Goal: Task Accomplishment & Management: Manage account settings

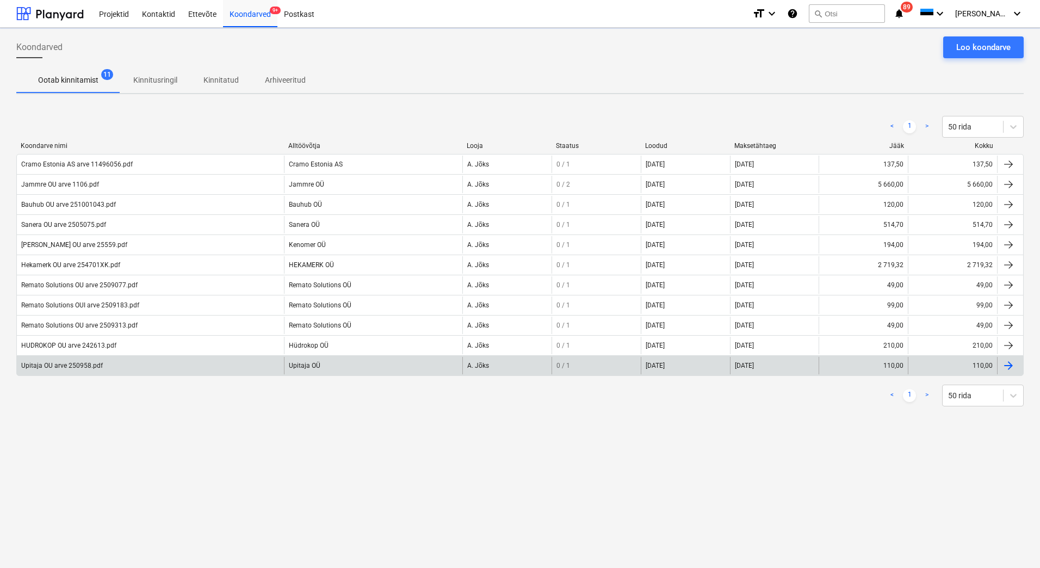
click at [65, 365] on div "Upitaja OU arve 250958.pdf" at bounding box center [62, 366] width 82 height 8
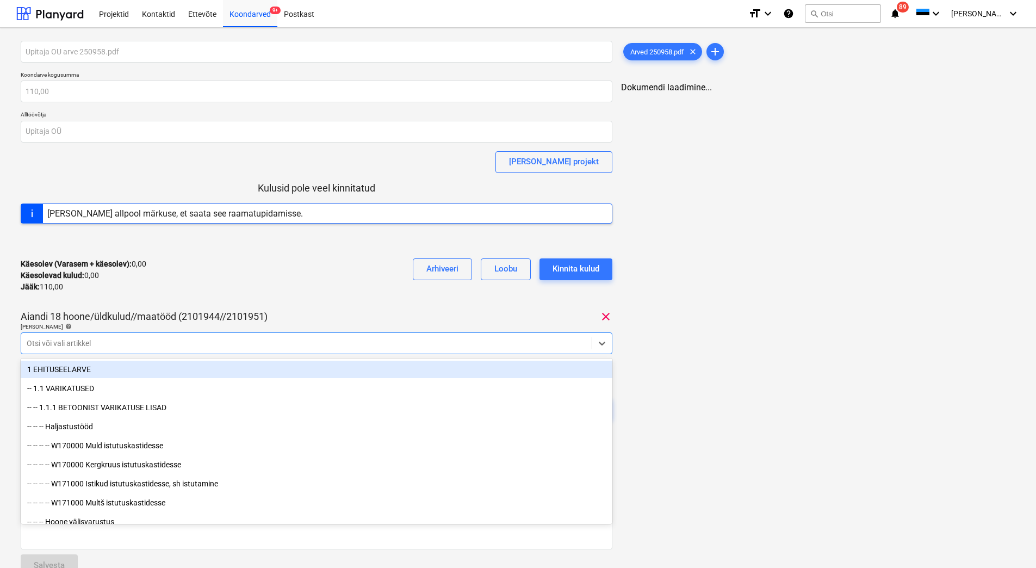
click at [80, 343] on div at bounding box center [307, 343] width 560 height 11
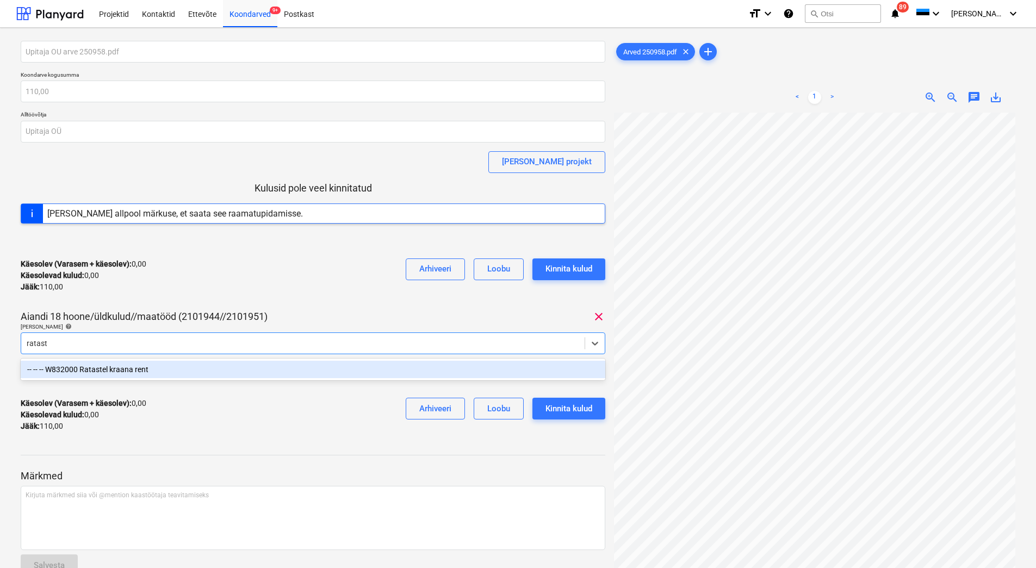
type input "rataste"
click at [97, 365] on div "-- -- -- W832000 Ratastel kraana rent" at bounding box center [313, 369] width 585 height 17
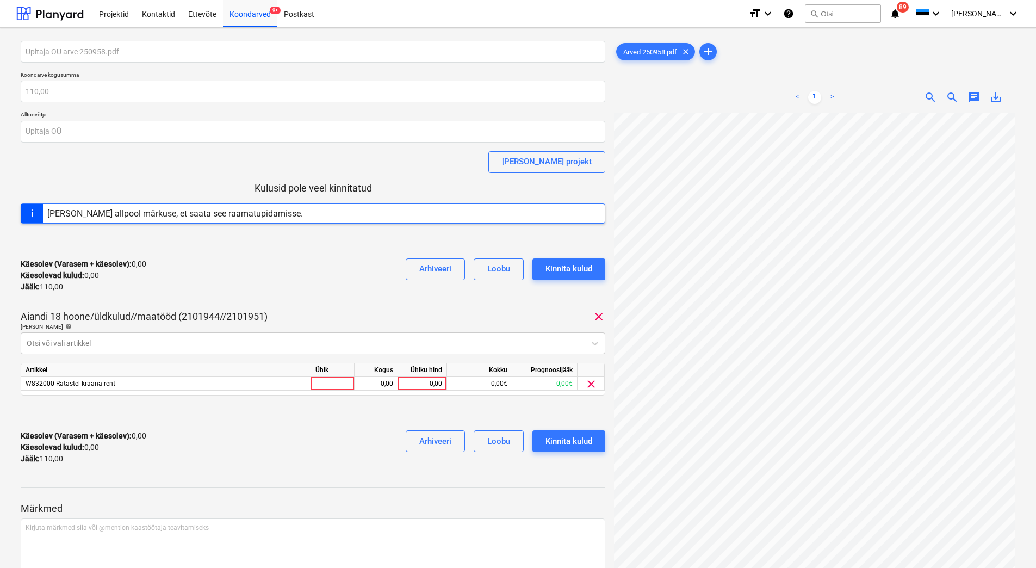
click at [208, 292] on div "Käesolev (Varasem + käesolev) : 0,00 Käesolevad kulud : 0,00 Jääk : 110,00 Arhi…" at bounding box center [313, 276] width 585 height 52
click at [417, 381] on div "0,00" at bounding box center [422, 384] width 40 height 14
type input "110"
click at [340, 431] on div "Käesolev (Varasem + käesolev) : 0,00 Käesolevad kulud : 0,00 Jääk : 110,00 Arhi…" at bounding box center [313, 447] width 585 height 52
click at [568, 447] on div "Kinnita kulud" at bounding box center [568, 441] width 47 height 14
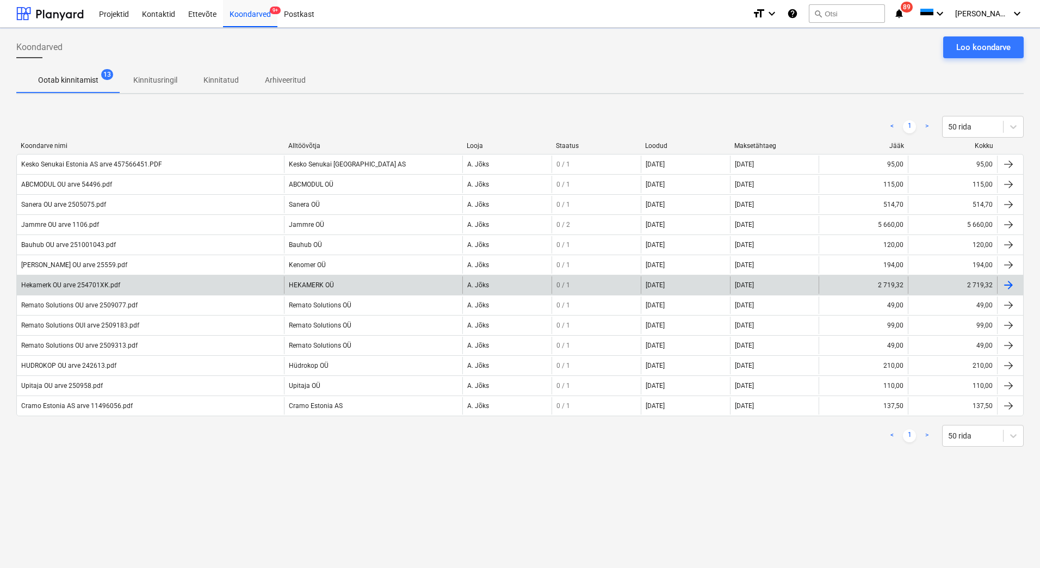
click at [76, 290] on div "Hekamerk OU arve 254701XK.pdf" at bounding box center [150, 284] width 267 height 17
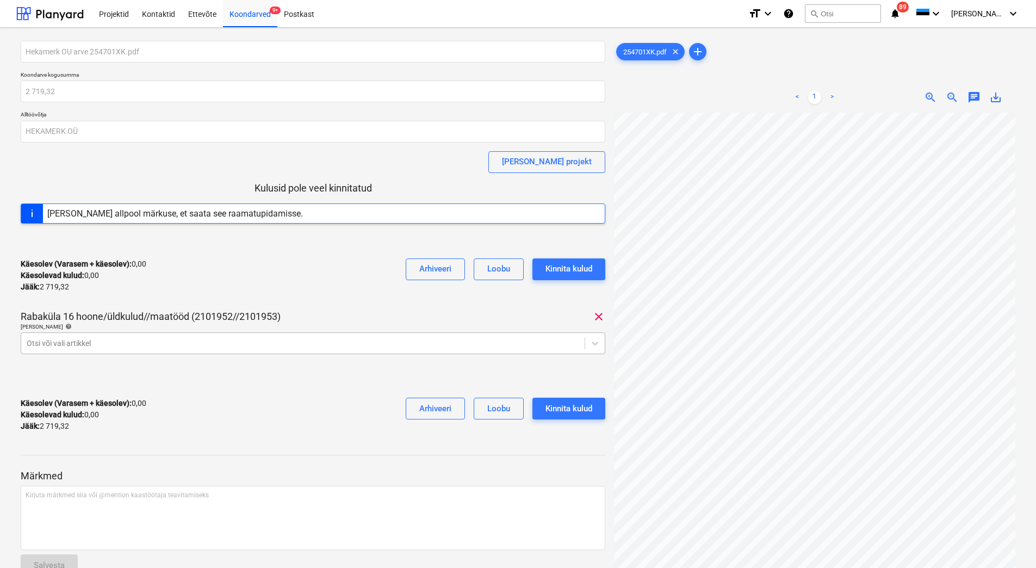
click at [123, 343] on div at bounding box center [303, 343] width 553 height 11
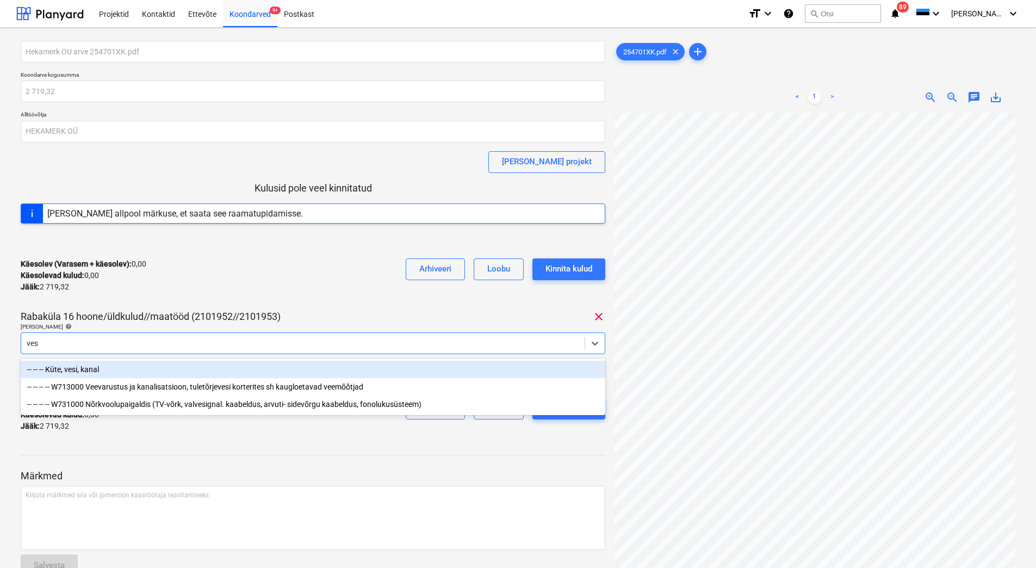
type input "vesi"
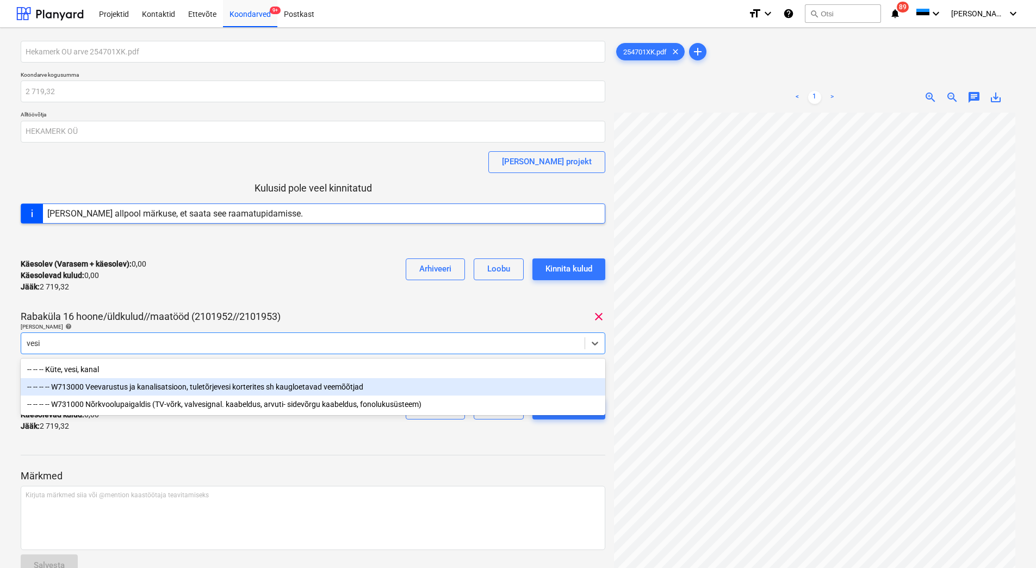
click at [135, 388] on div "-- -- -- -- W713000 Veevarustus ja kanalisatsioon, tuletõrjevesi korterites sh …" at bounding box center [313, 386] width 585 height 17
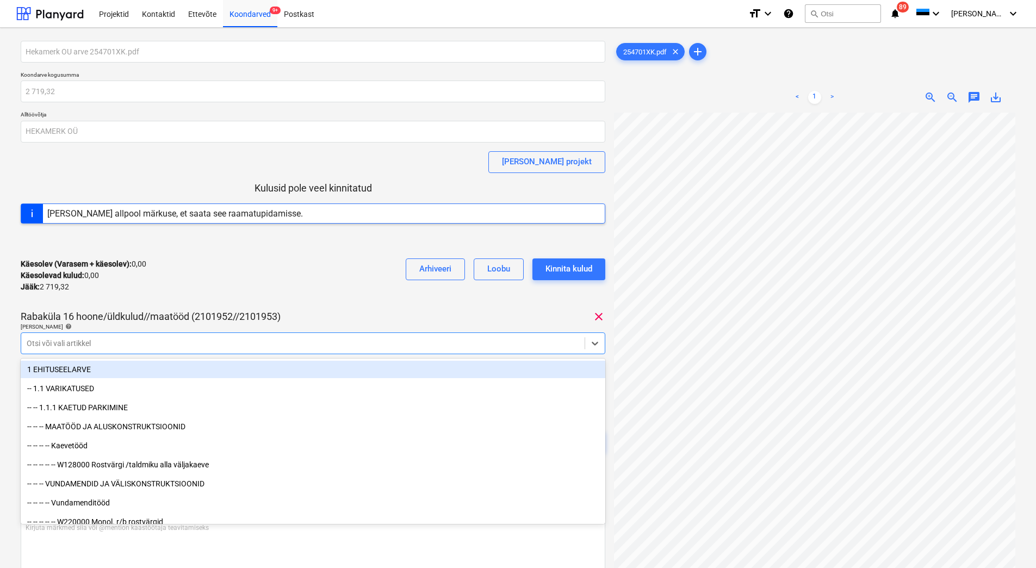
click at [250, 269] on div "Käesolev (Varasem + käesolev) : 0,00 Käesolevad kulud : 0,00 Jääk : 2 719,32 Ar…" at bounding box center [313, 276] width 585 height 52
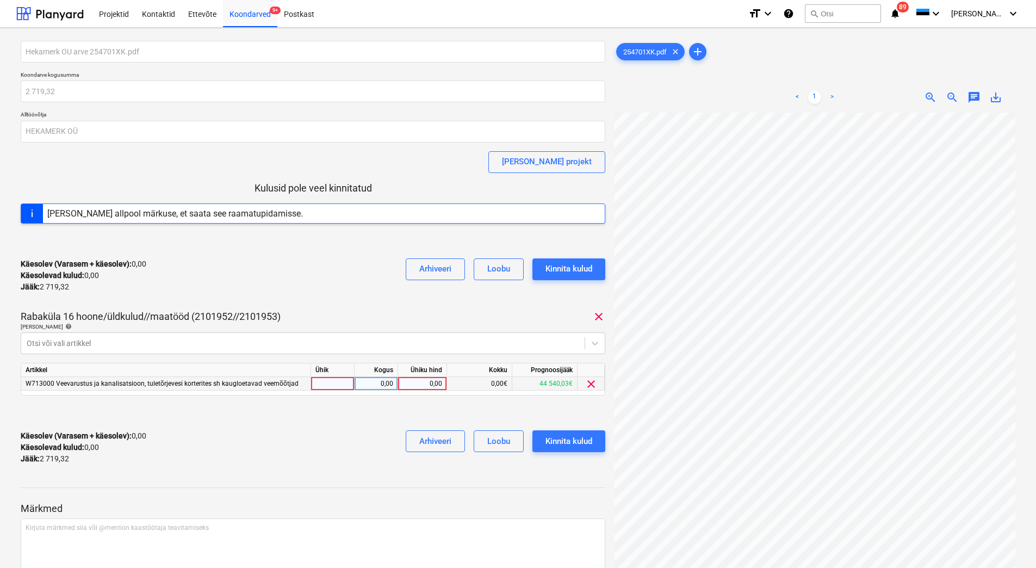
click at [411, 385] on div "0,00" at bounding box center [422, 384] width 40 height 14
type input "2719,32"
click at [314, 436] on div "Käesolev (Varasem + käesolev) : 0,00 Käesolevad kulud : 0,00 Jääk : 2 719,32 Ar…" at bounding box center [313, 447] width 585 height 52
click at [589, 448] on div "Kinnita kulud" at bounding box center [568, 441] width 47 height 14
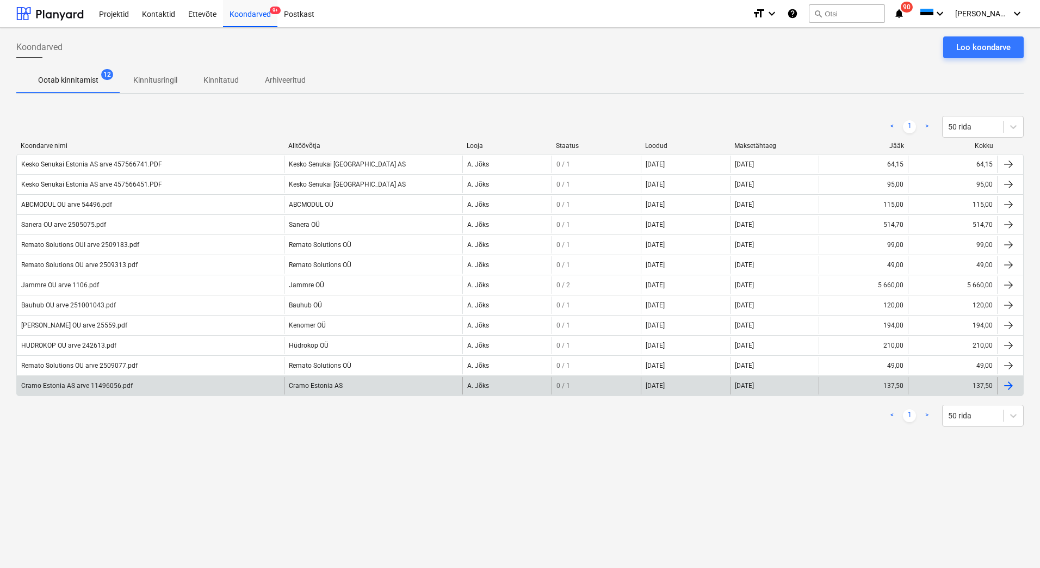
click at [98, 377] on div "Cramo Estonia AS arve 11496056.pdf" at bounding box center [150, 385] width 267 height 17
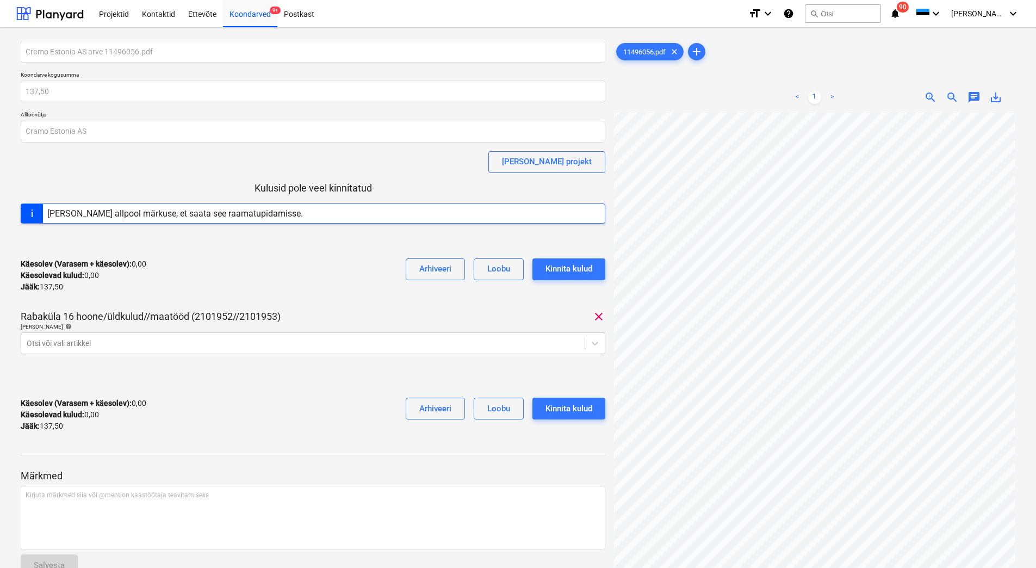
scroll to position [0, 90]
click at [55, 344] on div at bounding box center [303, 343] width 553 height 11
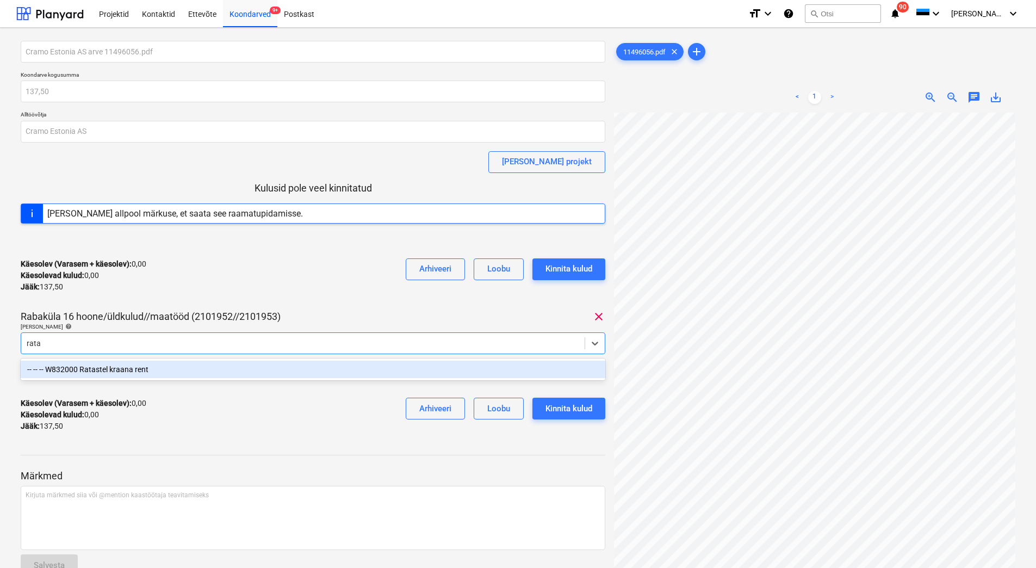
type input "ratas"
click at [107, 368] on div "-- -- -- W832000 Ratastel kraana rent" at bounding box center [313, 369] width 585 height 17
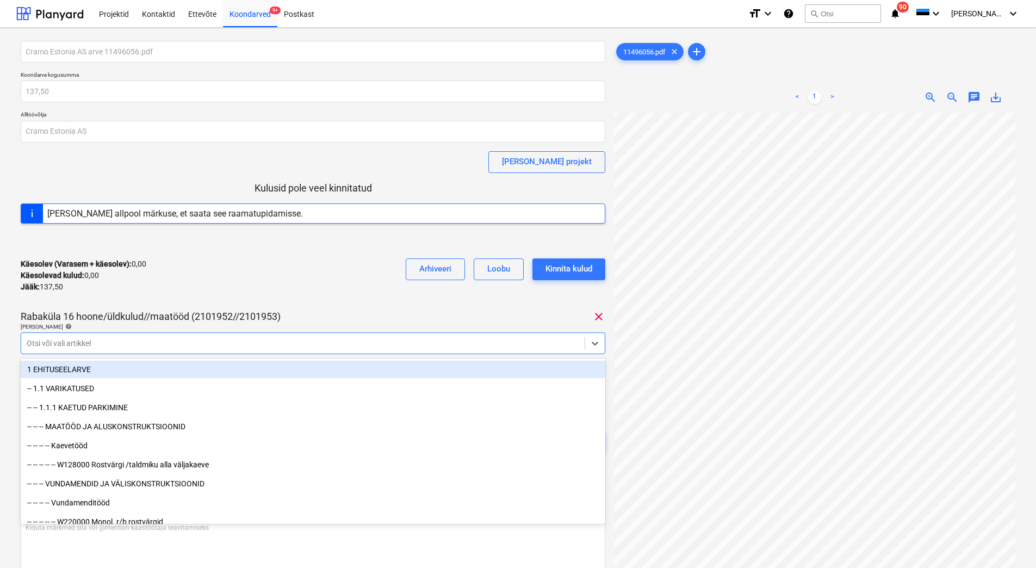
click at [145, 285] on div "Jääk : 137,50" at bounding box center [84, 286] width 126 height 11
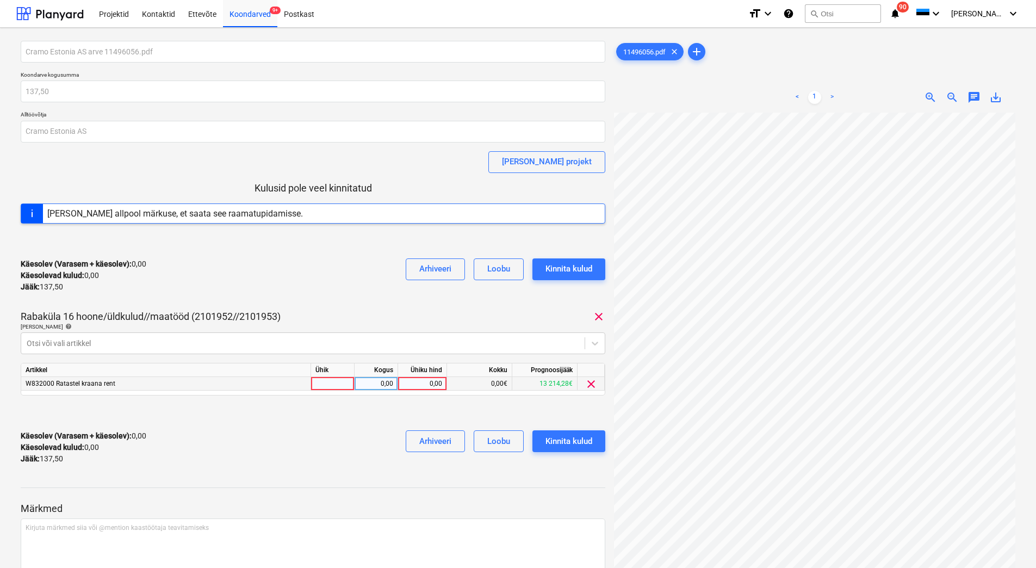
click at [423, 385] on div "0,00" at bounding box center [422, 384] width 40 height 14
type input "137,50"
click at [302, 435] on div "Käesolev (Varasem + käesolev) : 137,50 Käesolevad kulud : 137,50 Jääk : 0,00 Ar…" at bounding box center [313, 447] width 585 height 52
click at [241, 415] on div at bounding box center [313, 412] width 585 height 17
click at [568, 445] on div "Kinnita kulud" at bounding box center [568, 441] width 47 height 14
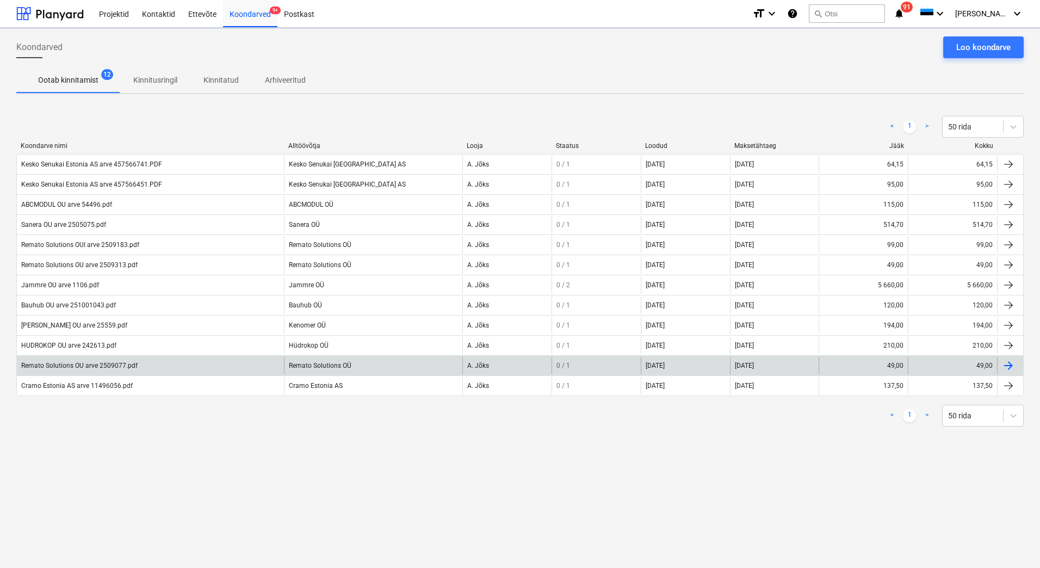
click at [57, 360] on div "Remato Solutions OU arve 2509077.pdf" at bounding box center [150, 365] width 267 height 17
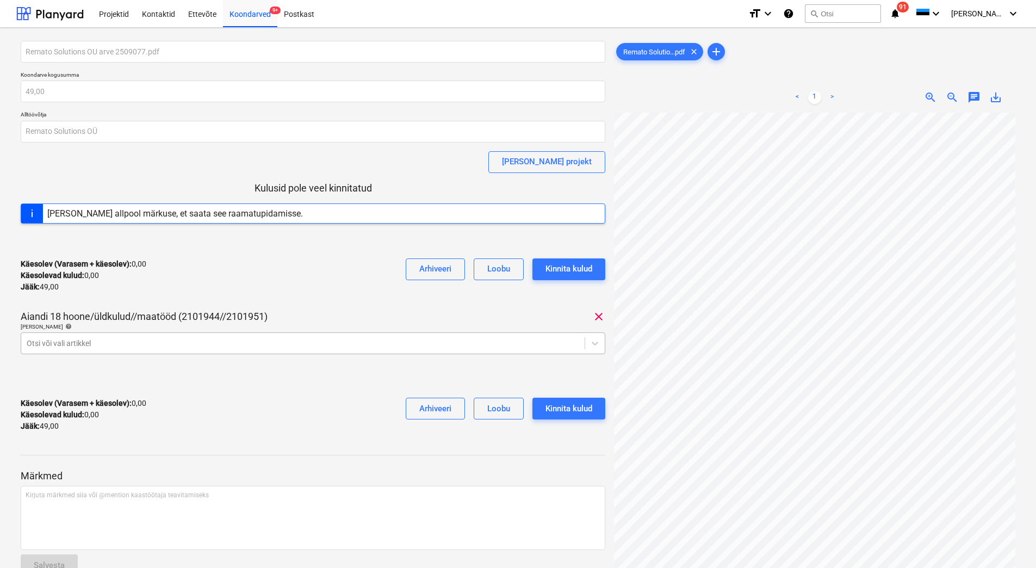
click at [163, 346] on div at bounding box center [303, 343] width 553 height 11
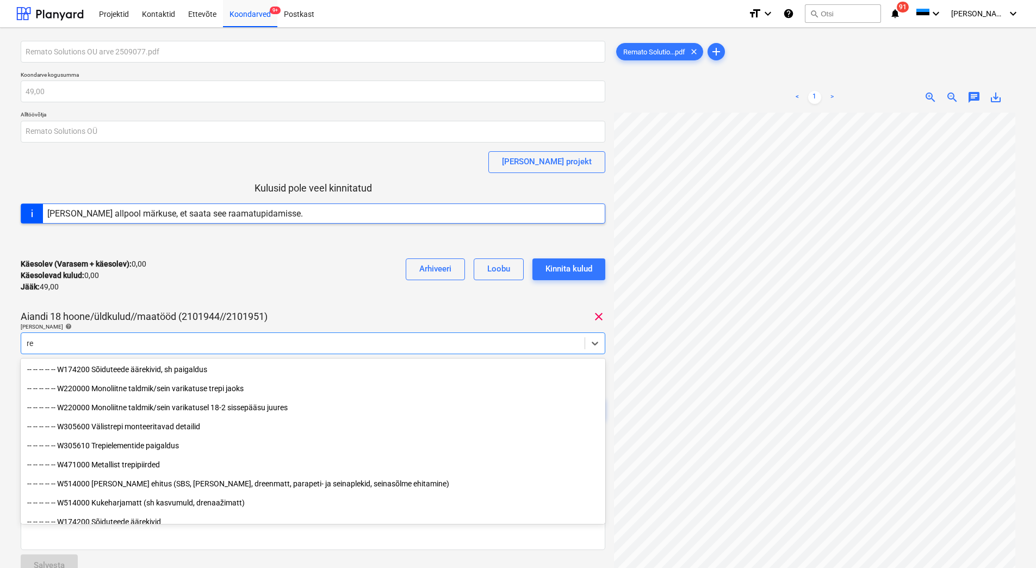
type input "r"
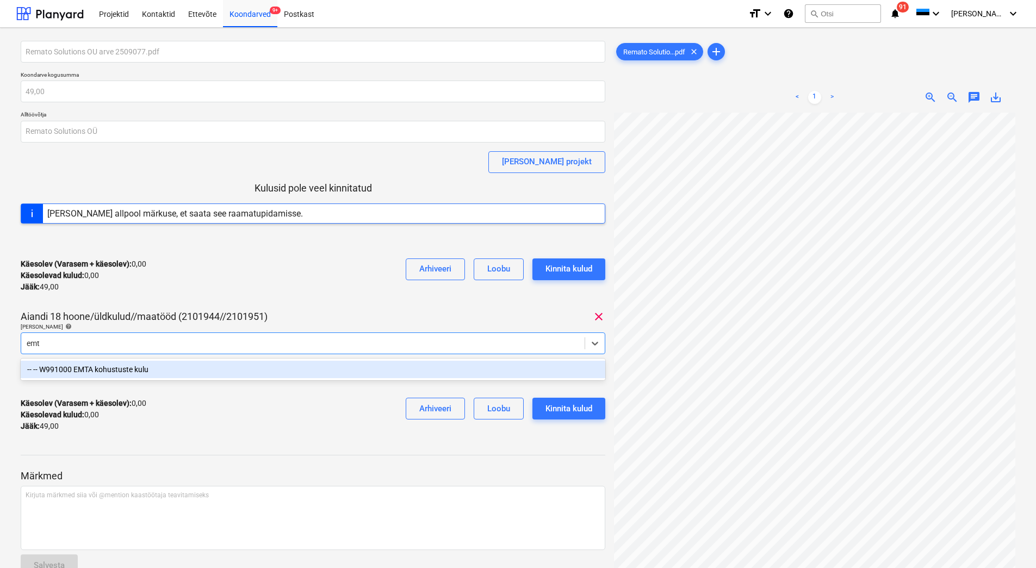
type input "emta"
click at [146, 367] on div "-- -- W991000 EMTA kohustuste kulu" at bounding box center [313, 369] width 585 height 17
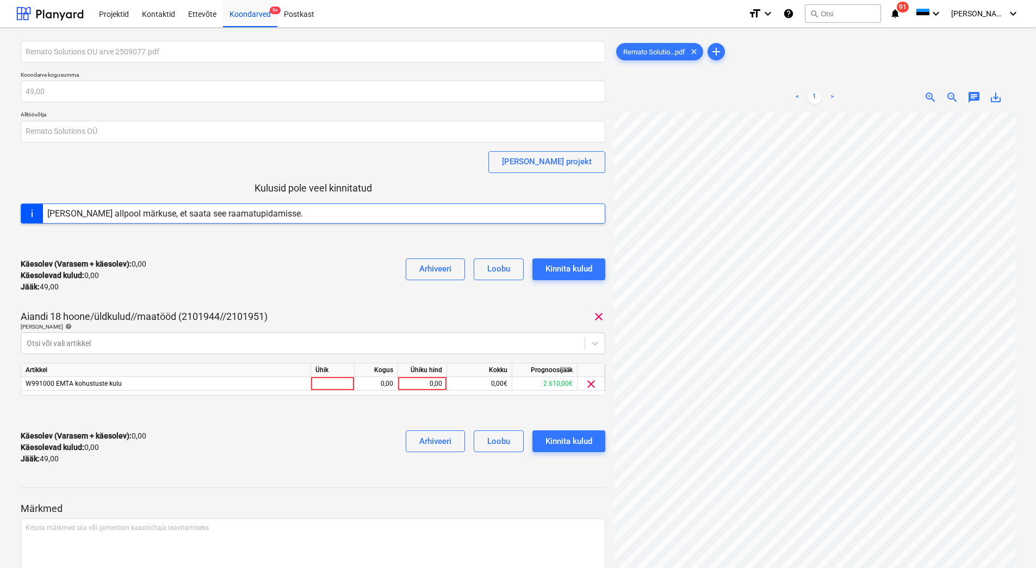
click at [197, 273] on div "Käesolev (Varasem + käesolev) : 0,00 Käesolevad kulud : 0,00 Jääk : 49,00 Arhiv…" at bounding box center [313, 276] width 585 height 52
click at [421, 384] on div "0,00" at bounding box center [422, 384] width 40 height 14
type input "49"
click at [317, 448] on div "Käesolev (Varasem + käesolev) : 49,00 Käesolevad kulud : 49,00 Jääk : 0,00 Arhi…" at bounding box center [313, 447] width 585 height 52
click at [560, 440] on div "Kinnita kulud" at bounding box center [568, 441] width 47 height 14
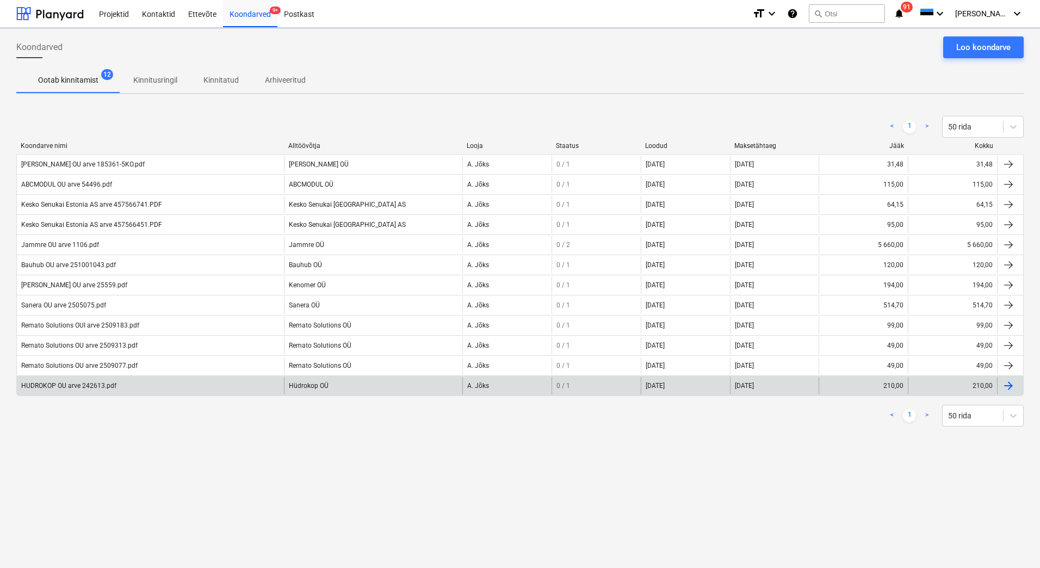
click at [177, 389] on div "HUDROKOP OU arve 242613.pdf" at bounding box center [150, 385] width 267 height 17
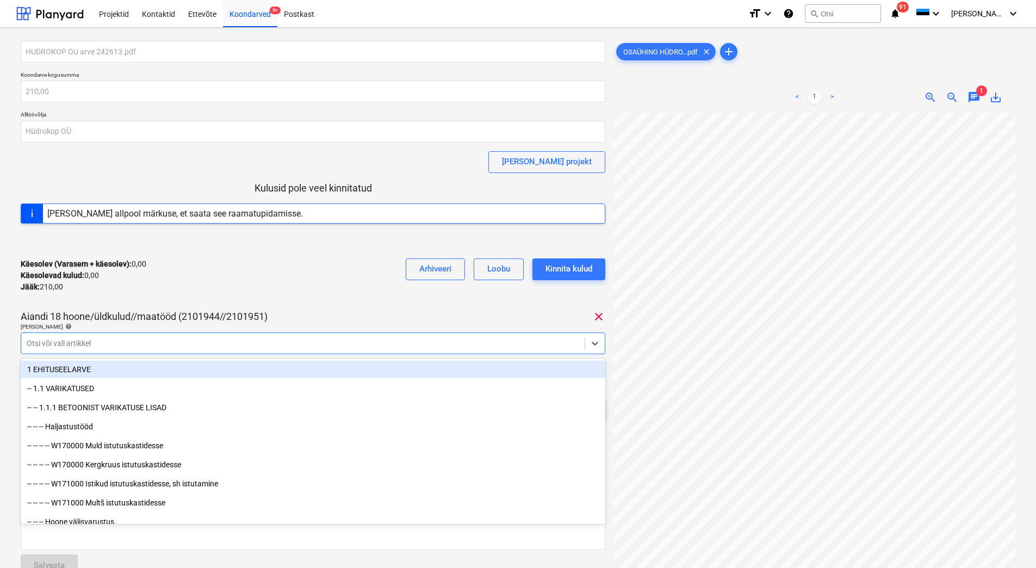
click at [111, 342] on div at bounding box center [303, 343] width 553 height 11
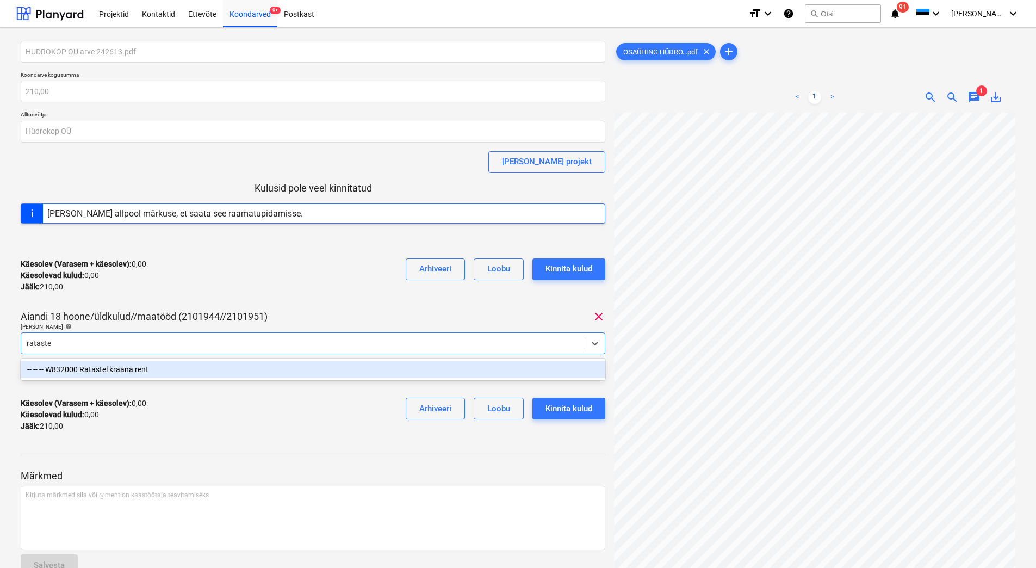
type input "ratastel"
click at [119, 364] on div "-- -- -- W832000 Ratastel kraana rent" at bounding box center [313, 369] width 585 height 17
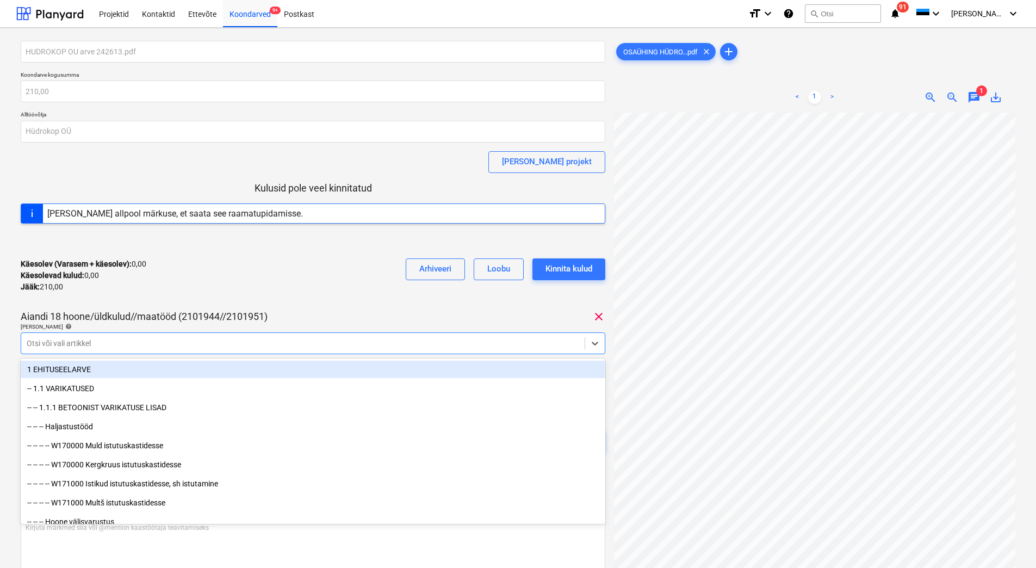
click at [271, 299] on div "Käesolev (Varasem + käesolev) : 0,00 Käesolevad kulud : 0,00 Jääk : 210,00 Arhi…" at bounding box center [313, 276] width 585 height 52
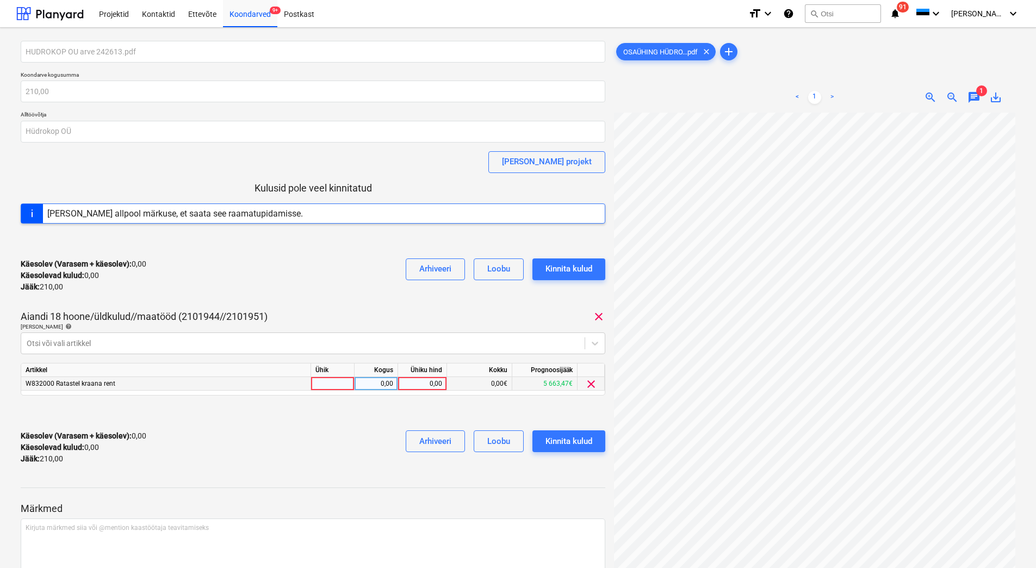
click at [411, 381] on div "0,00" at bounding box center [422, 384] width 40 height 14
type input "210"
click at [361, 431] on div "Käesolev (Varasem + käesolev) : 210,00 Käesolevad kulud : 210,00 Jääk : 0,00 Ar…" at bounding box center [313, 447] width 585 height 52
click at [576, 443] on div "Kinnita kulud" at bounding box center [568, 441] width 47 height 14
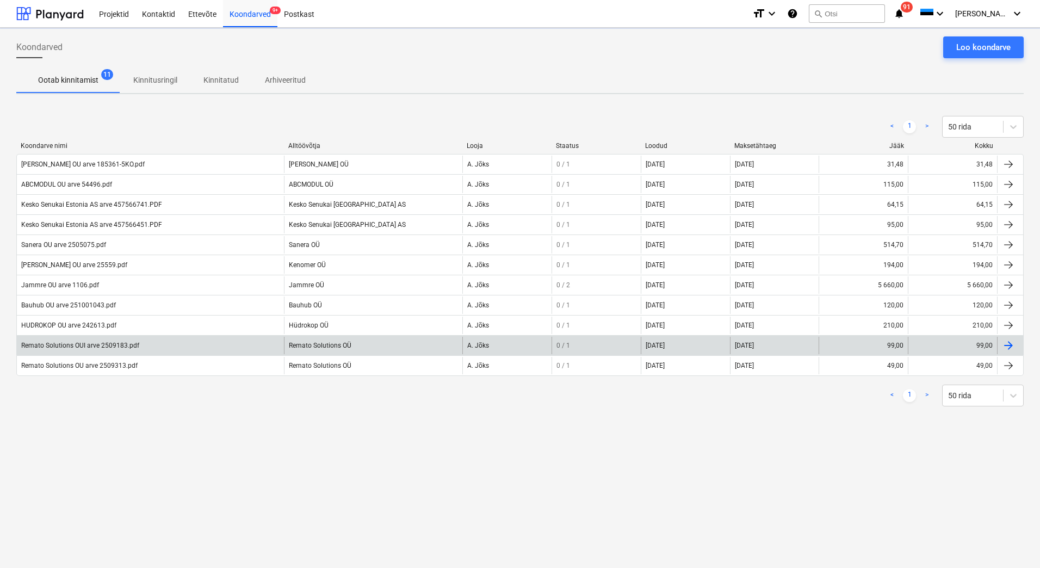
click at [92, 347] on div "Remato Solutions OUI arve 2509183.pdf" at bounding box center [80, 346] width 118 height 8
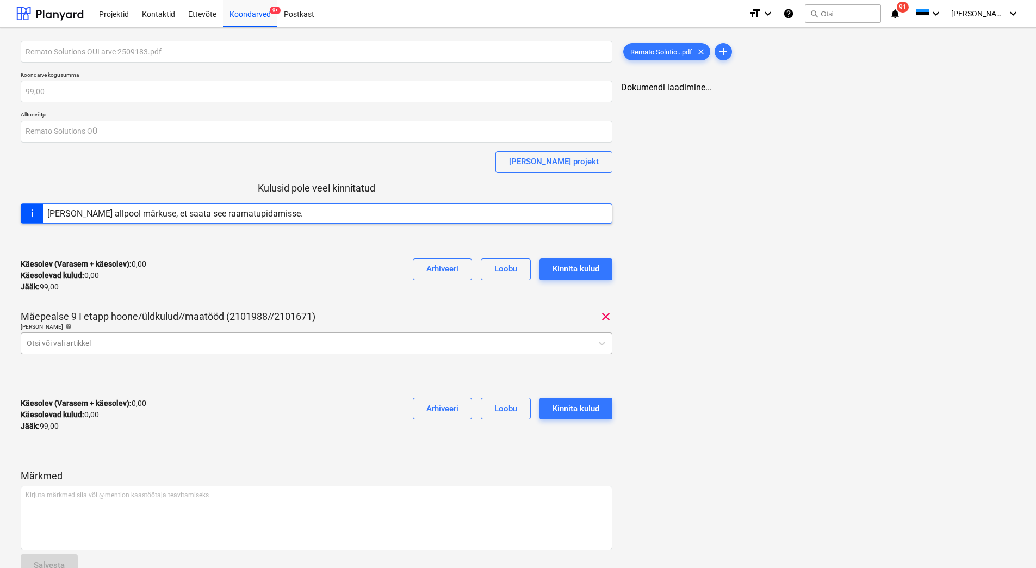
click at [77, 341] on div at bounding box center [307, 343] width 560 height 11
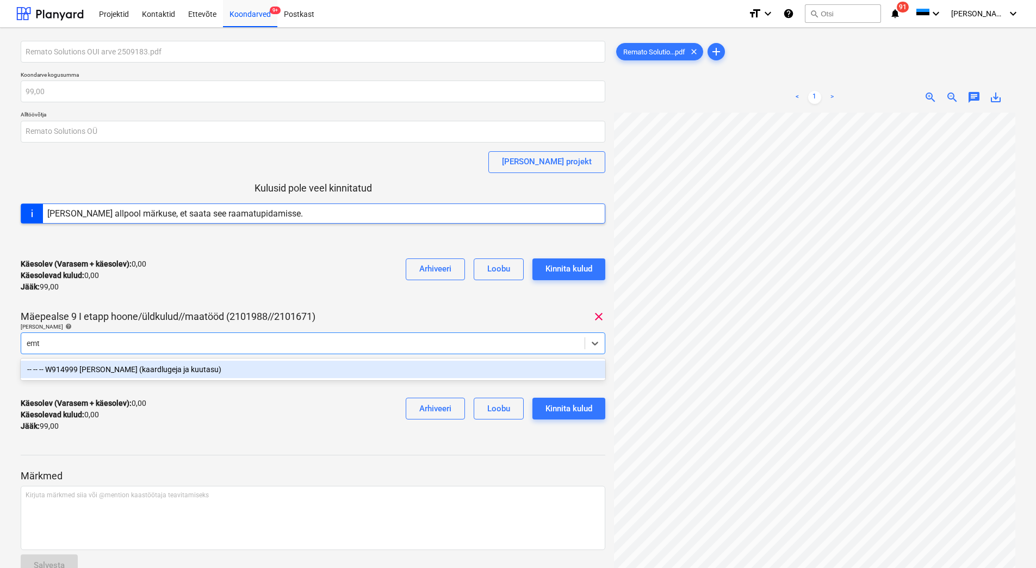
type input "emta"
click at [104, 367] on div "-- -- -- W914999 [PERSON_NAME] (kaardlugeja ja kuutasu)" at bounding box center [313, 369] width 585 height 17
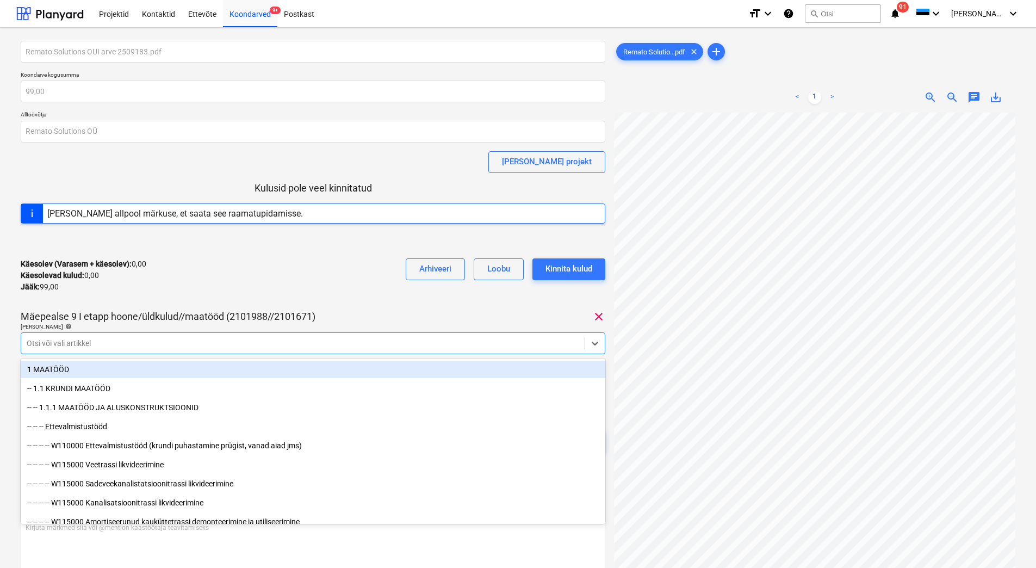
click at [130, 294] on div "Käesolev (Varasem + käesolev) : 0,00 Käesolevad kulud : 0,00 Jääk : 99,00 Arhiv…" at bounding box center [313, 276] width 585 height 52
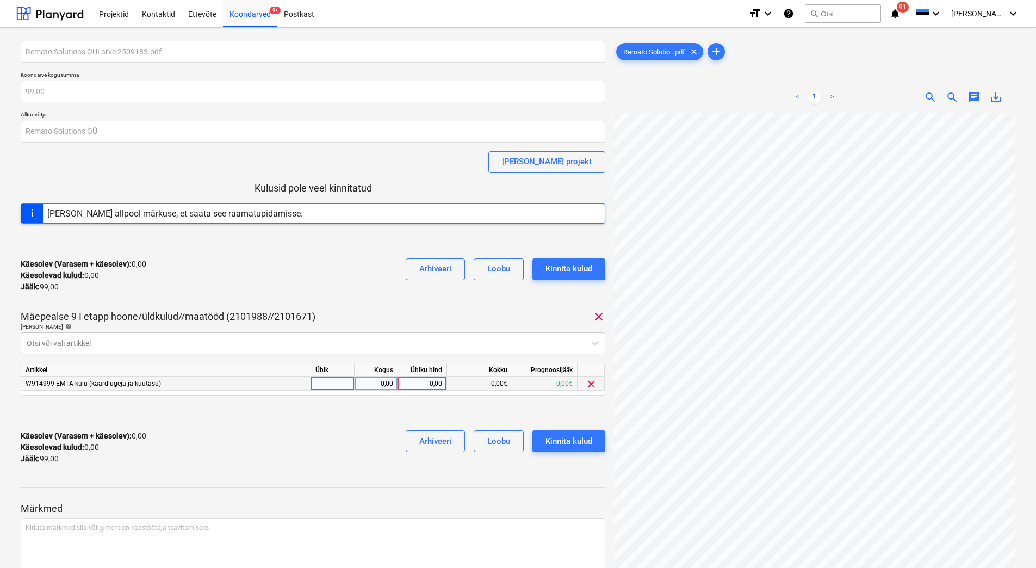
click at [429, 388] on div "0,00" at bounding box center [422, 384] width 40 height 14
type input "99"
click at [272, 436] on div "Käesolev (Varasem + käesolev) : 0,00 Käesolevad kulud : 0,00 Jääk : 99,00 Arhiv…" at bounding box center [313, 447] width 585 height 52
click at [559, 442] on div "Kinnita kulud" at bounding box center [568, 441] width 47 height 14
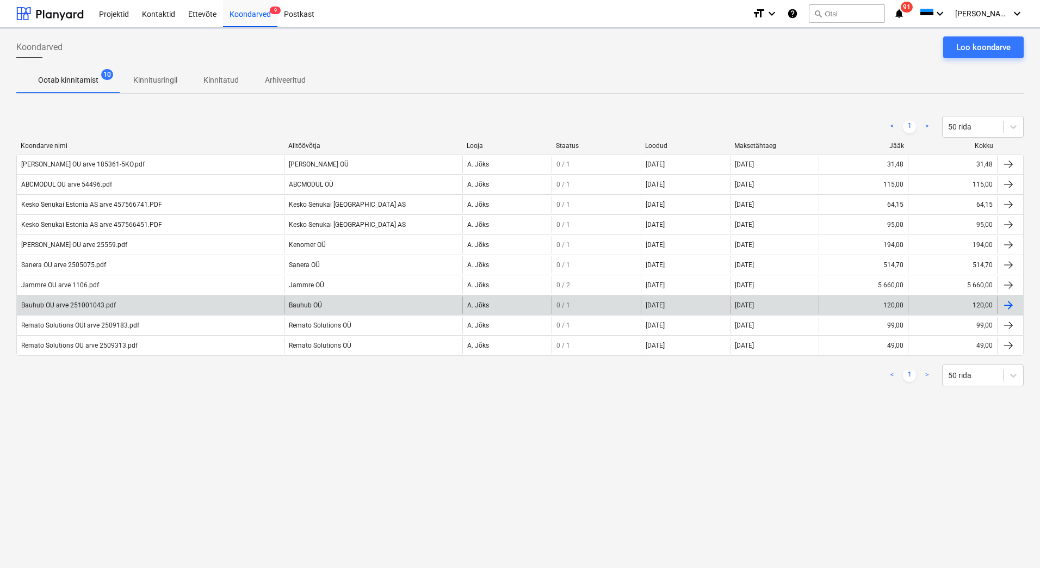
click at [76, 308] on div "Bauhub OU arve 251001043.pdf" at bounding box center [68, 305] width 95 height 8
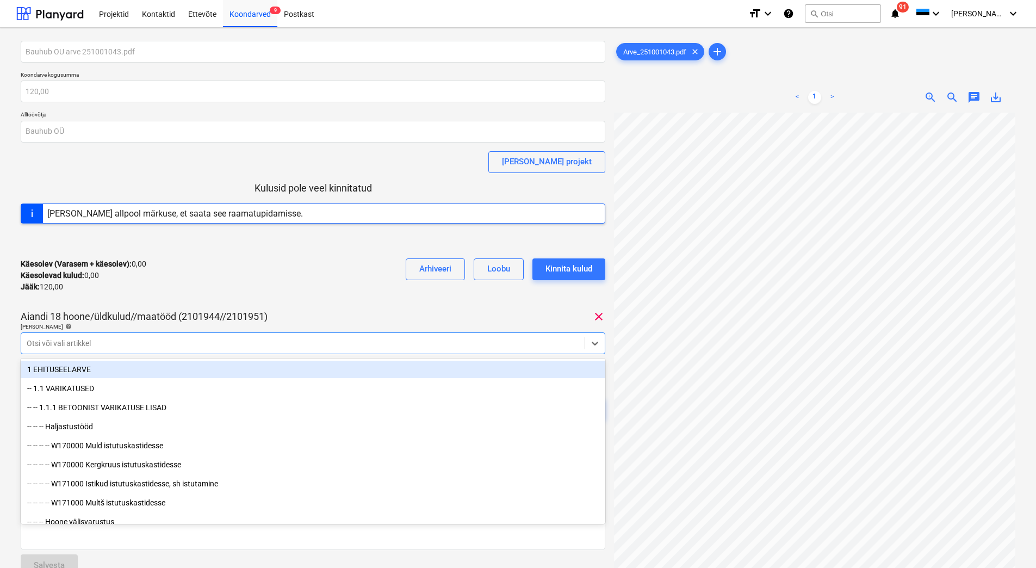
click at [137, 341] on div at bounding box center [303, 343] width 553 height 11
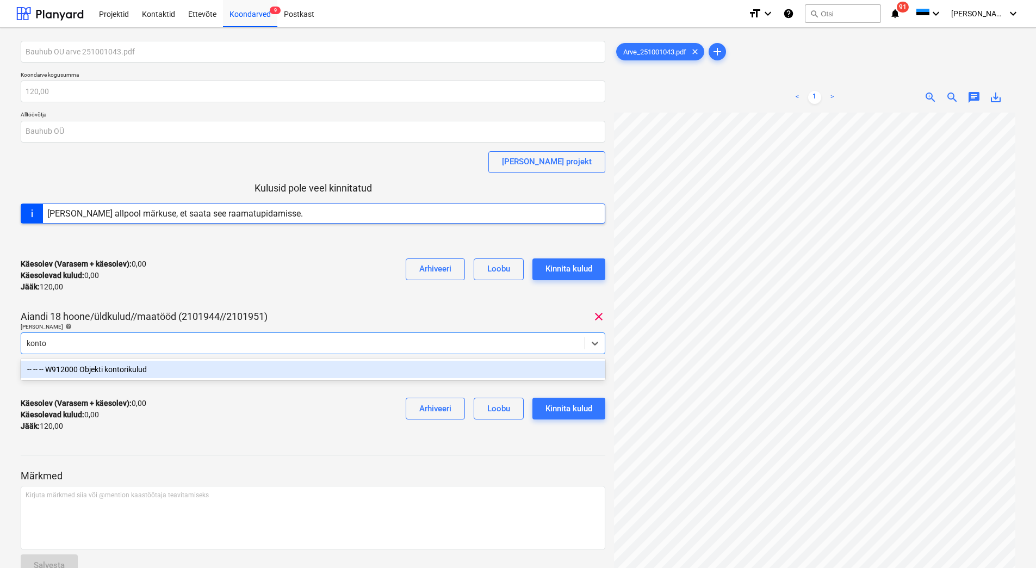
type input "kontor"
click at [132, 370] on div "-- -- -- W912000 Objekti kontorikulud" at bounding box center [313, 369] width 585 height 17
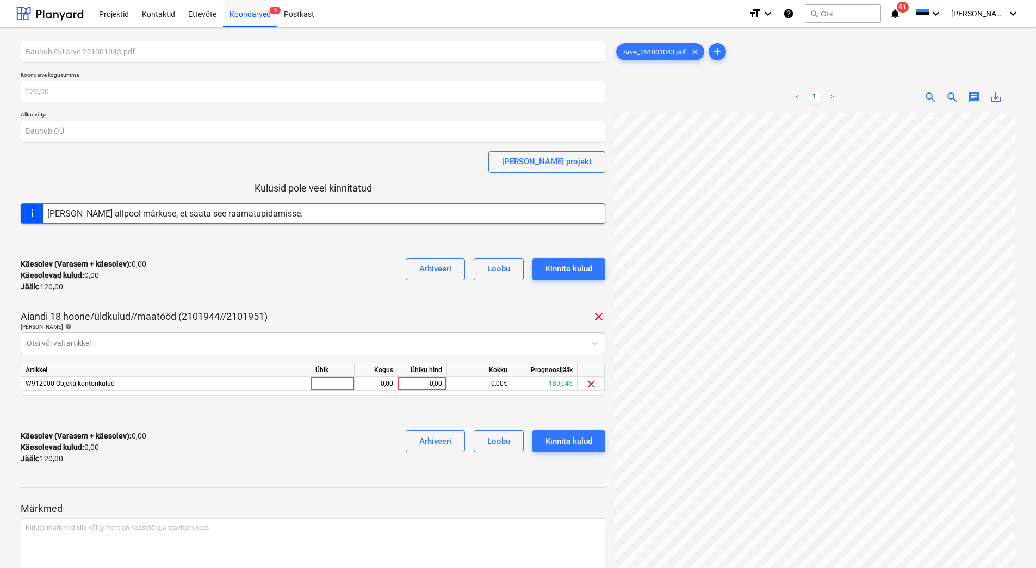
click at [170, 284] on div "Käesolev (Varasem + käesolev) : 0,00 Käesolevad kulud : 0,00 Jääk : 120,00 Arhi…" at bounding box center [313, 276] width 585 height 52
click at [429, 382] on div "0,00" at bounding box center [422, 384] width 40 height 14
type input "120"
click at [373, 415] on div at bounding box center [313, 412] width 585 height 17
click at [576, 434] on div "Kinnita kulud" at bounding box center [568, 441] width 47 height 14
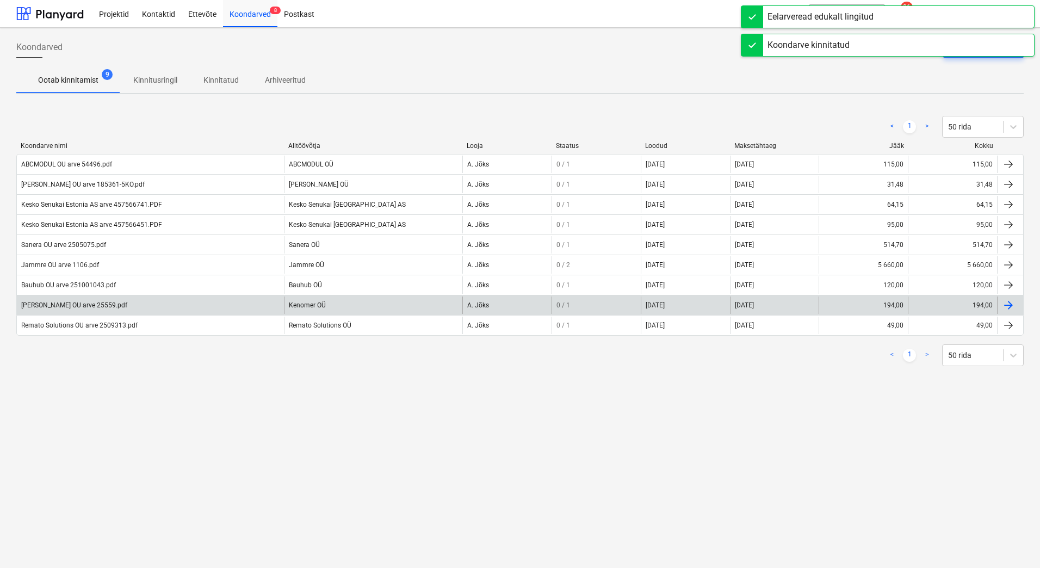
click at [46, 305] on div "[PERSON_NAME] OU arve 25559.pdf" at bounding box center [74, 305] width 106 height 8
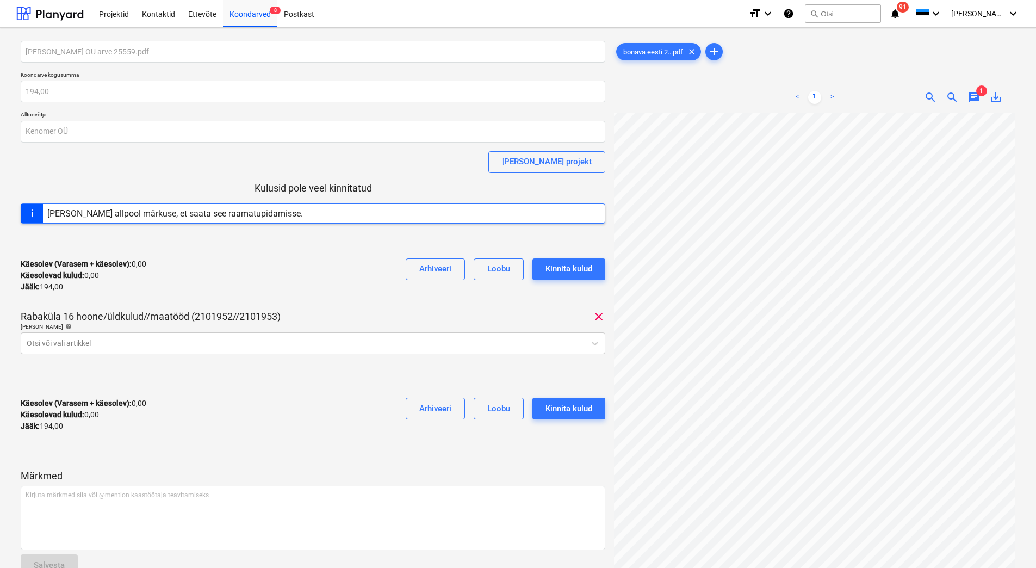
scroll to position [4, 104]
click at [57, 345] on div at bounding box center [303, 343] width 553 height 11
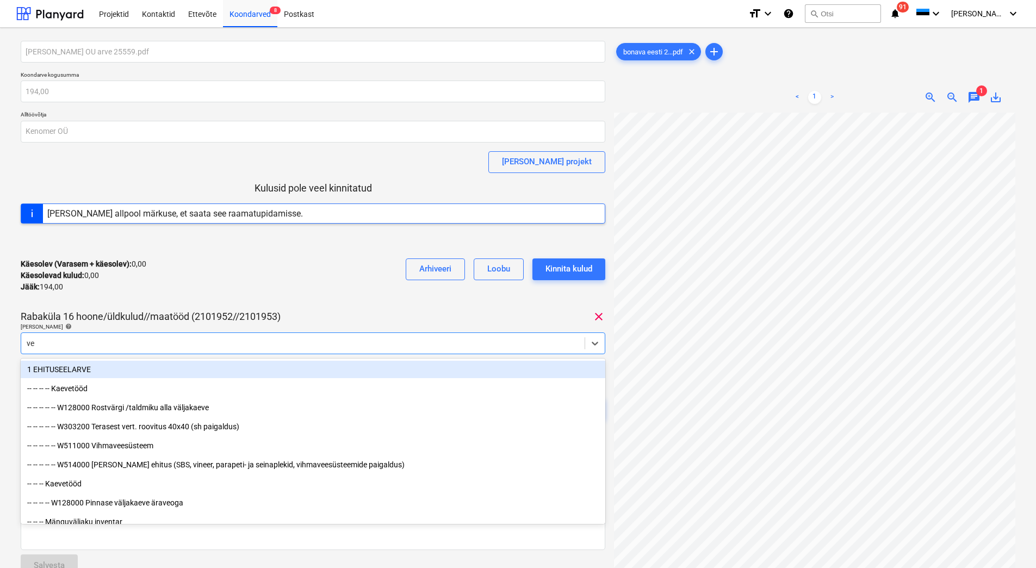
type input "vee"
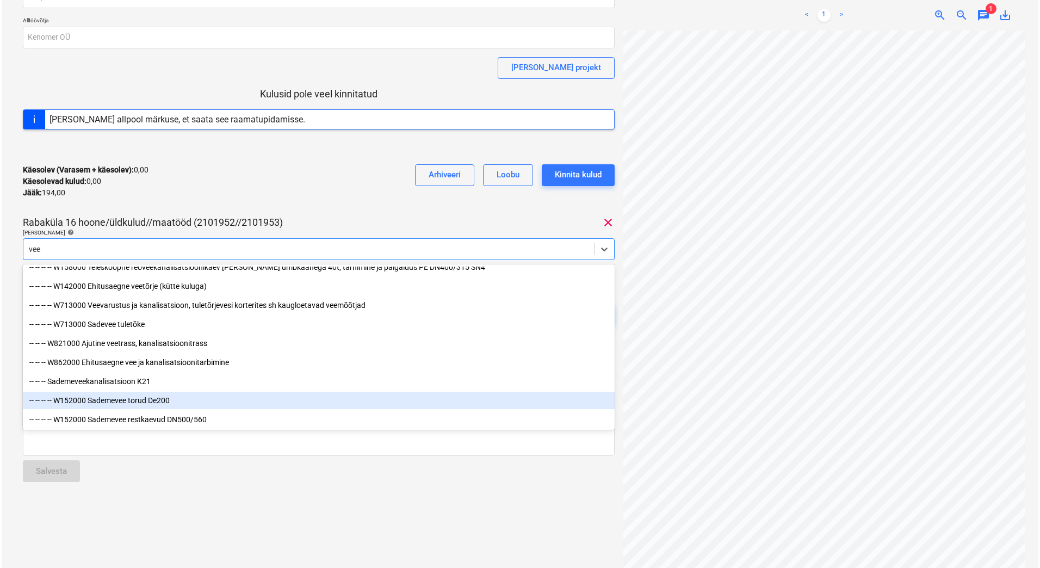
scroll to position [95, 0]
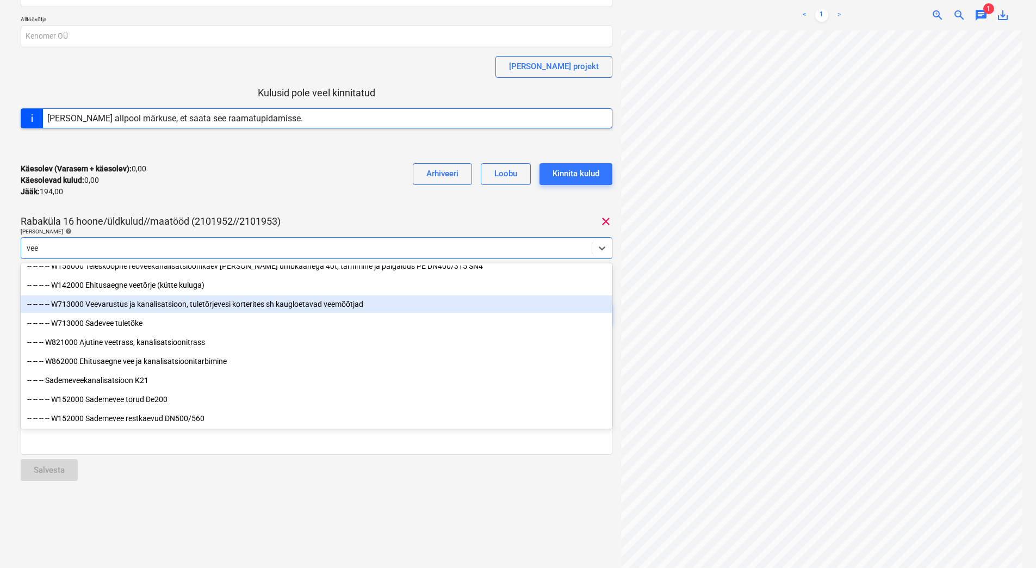
drag, startPoint x: 177, startPoint y: 308, endPoint x: 219, endPoint y: 251, distance: 70.5
click at [177, 308] on div "-- -- -- -- W713000 Veevarustus ja kanalisatsioon, tuletõrjevesi korterites sh …" at bounding box center [317, 303] width 592 height 17
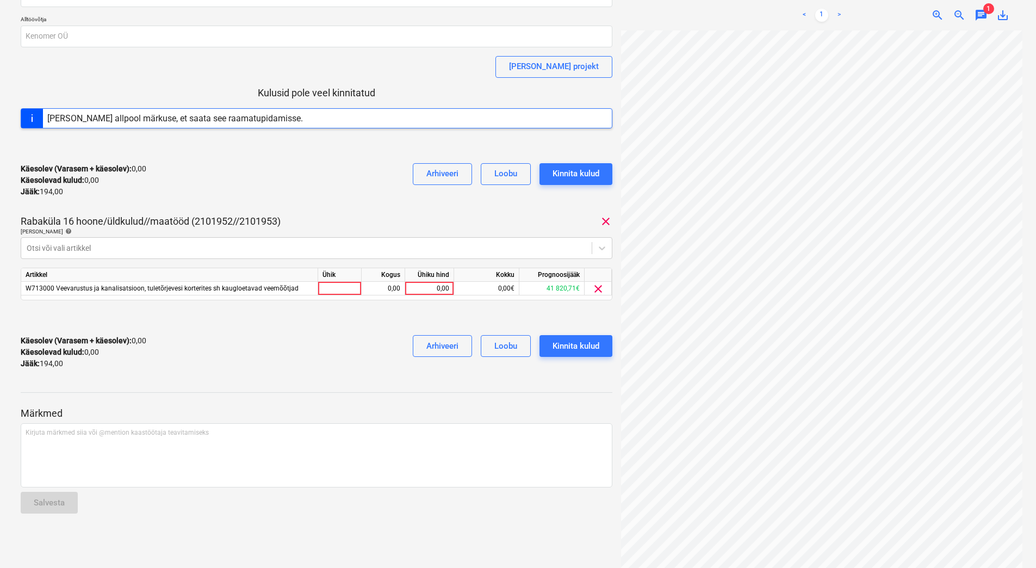
click at [258, 200] on div "Käesolev (Varasem + käesolev) : 0,00 Käesolevad kulud : 0,00 Jääk : 194,00 Arhi…" at bounding box center [317, 180] width 592 height 52
click at [424, 289] on div "0,00" at bounding box center [430, 289] width 40 height 14
type input "194"
click at [326, 342] on div "Käesolev (Varasem + käesolev) : 0,00 Käesolevad kulud : 0,00 Jääk : 194,00 Arhi…" at bounding box center [317, 352] width 592 height 52
click at [561, 349] on div "Kinnita kulud" at bounding box center [576, 346] width 47 height 14
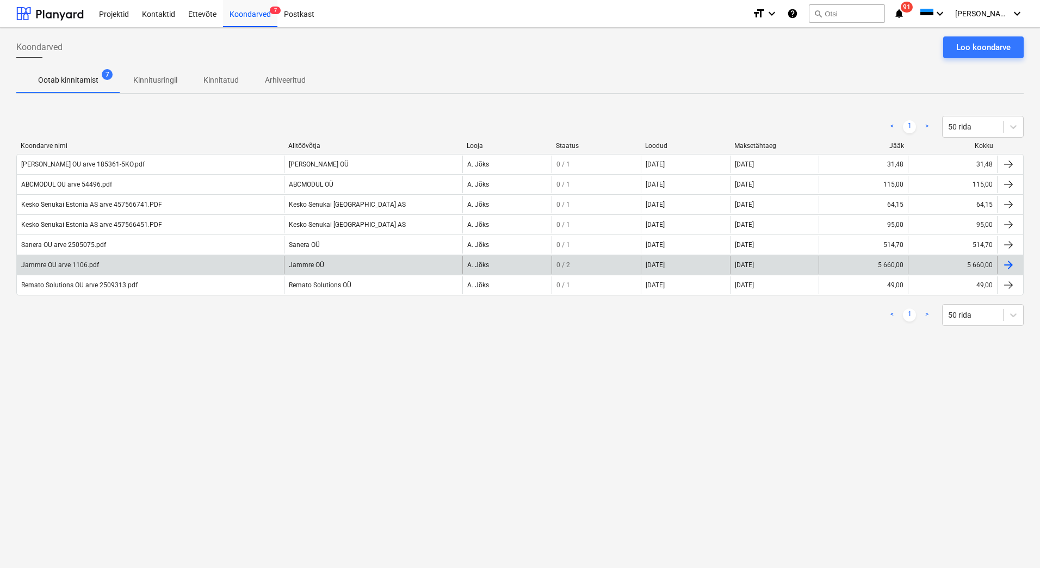
click at [206, 263] on div "Jammre OU arve 1106.pdf" at bounding box center [150, 264] width 267 height 17
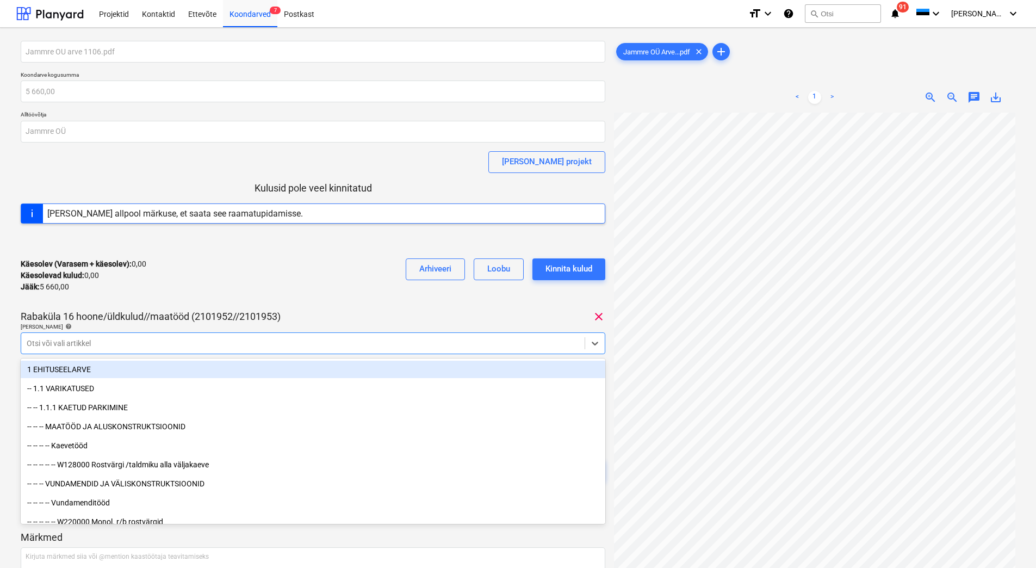
click at [133, 346] on div at bounding box center [303, 343] width 553 height 11
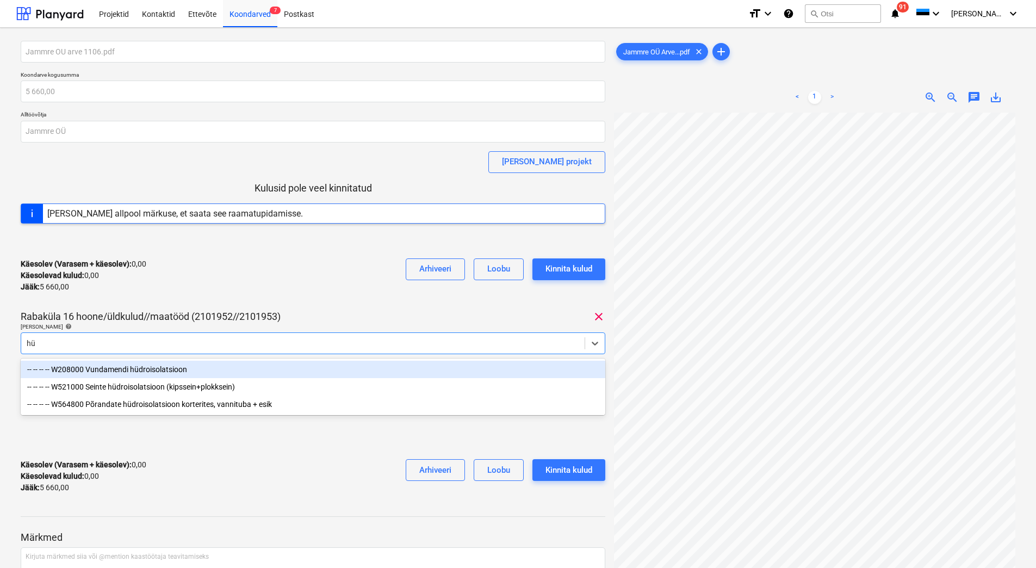
type input "h"
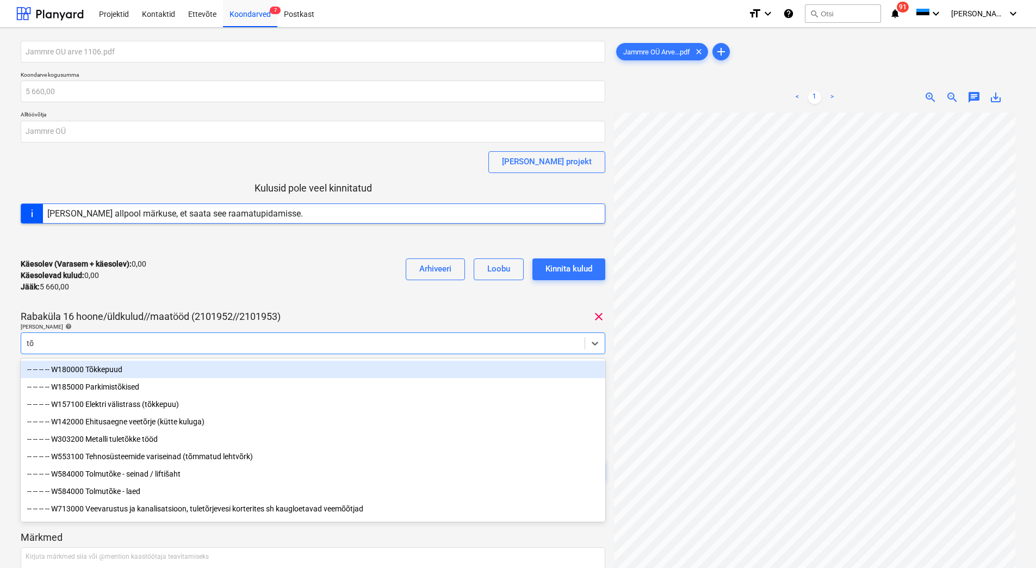
type input "t"
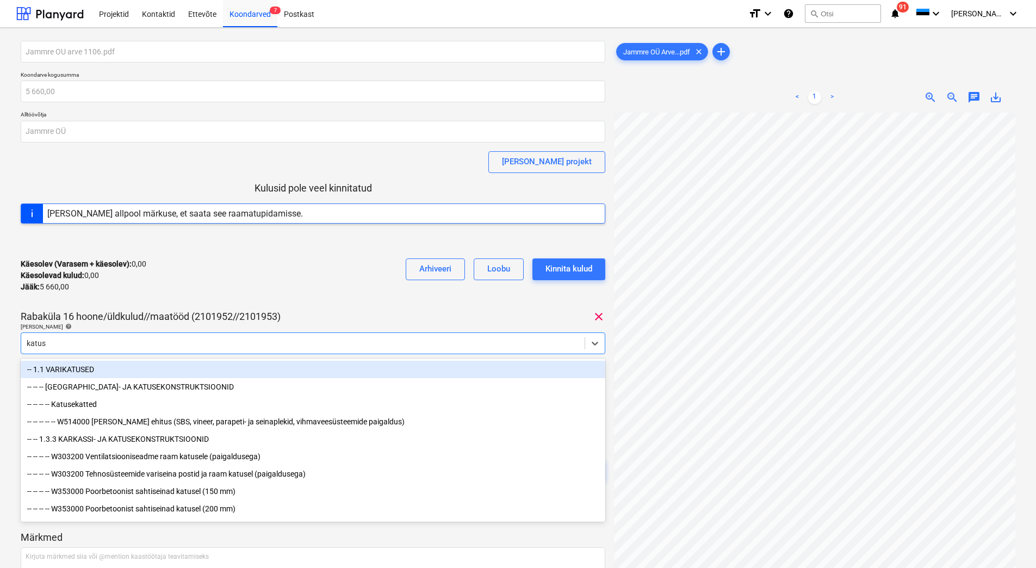
type input "katus"
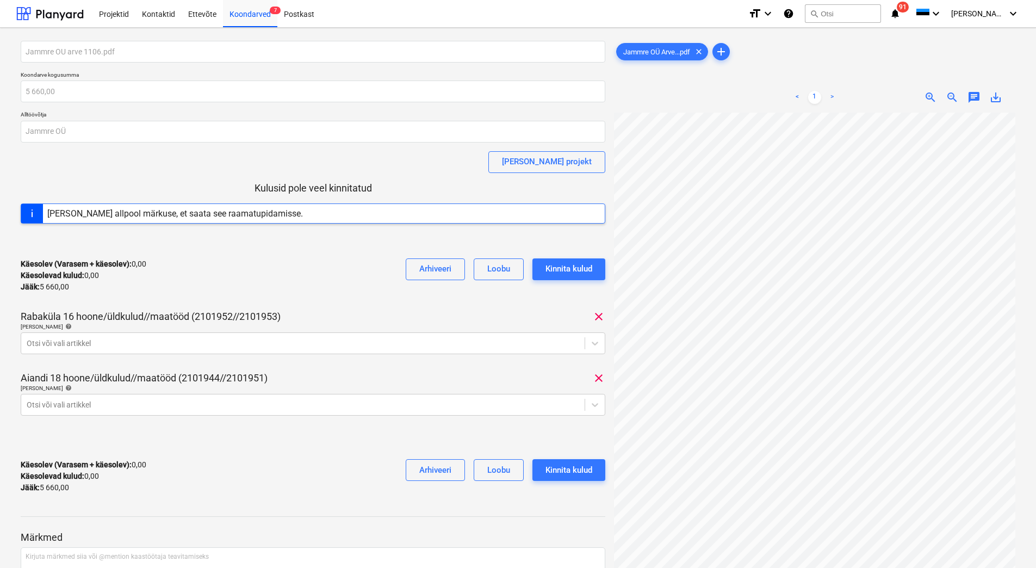
drag, startPoint x: 194, startPoint y: 290, endPoint x: 189, endPoint y: 290, distance: 5.5
click at [193, 290] on div "Käesolev (Varasem + käesolev) : 0,00 Käesolevad kulud : 0,00 Jääk : 5 660,00 Ar…" at bounding box center [313, 276] width 585 height 52
click at [594, 347] on icon at bounding box center [595, 343] width 11 height 11
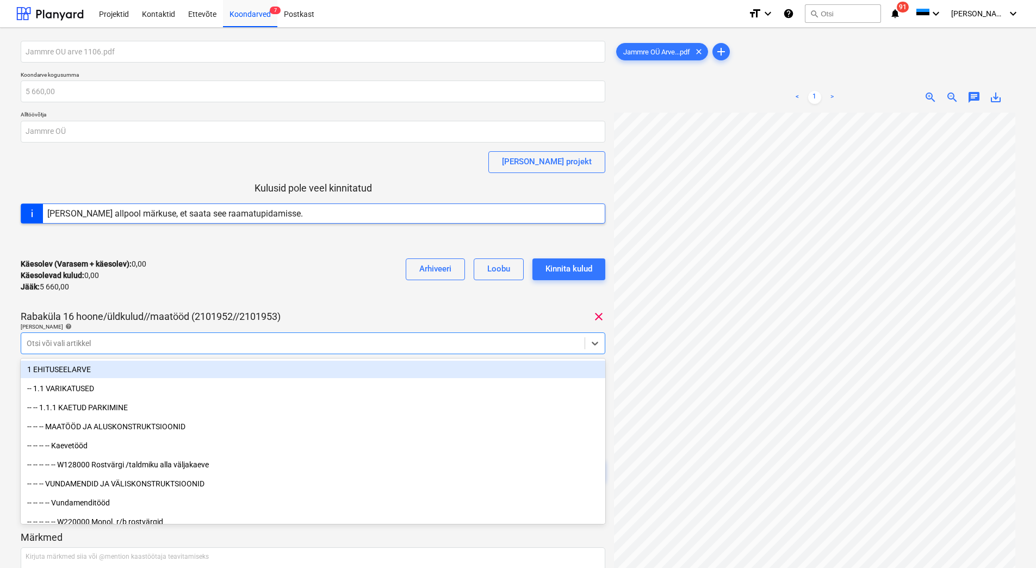
click at [441, 282] on div "Arhiveeri" at bounding box center [435, 275] width 59 height 34
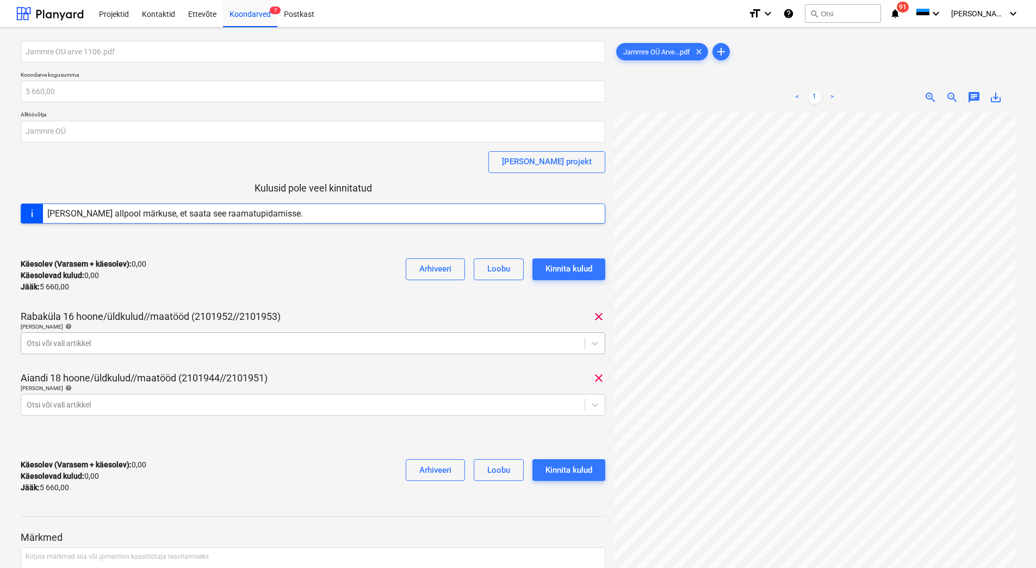
click at [76, 345] on div at bounding box center [303, 343] width 553 height 11
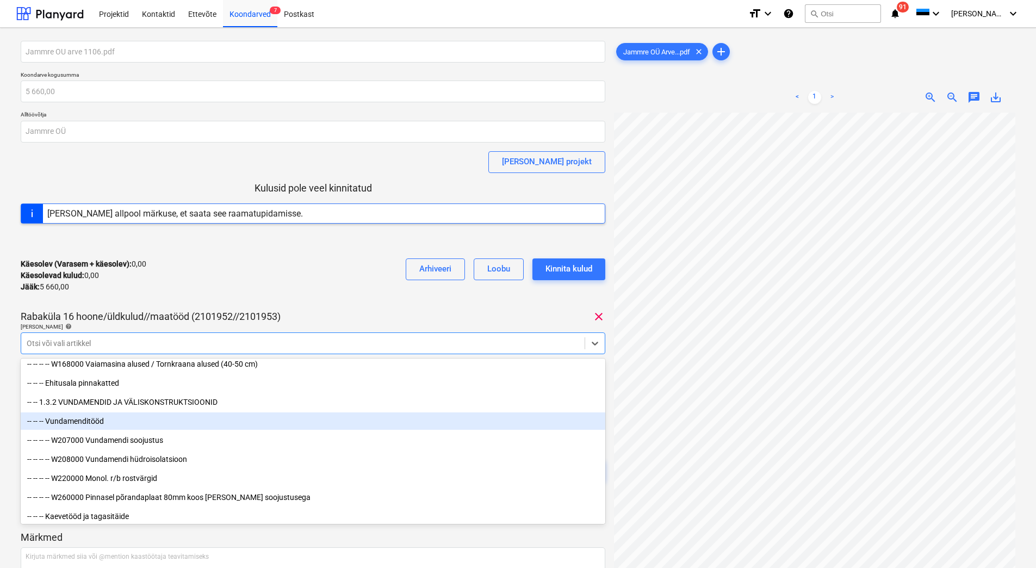
scroll to position [2447, 0]
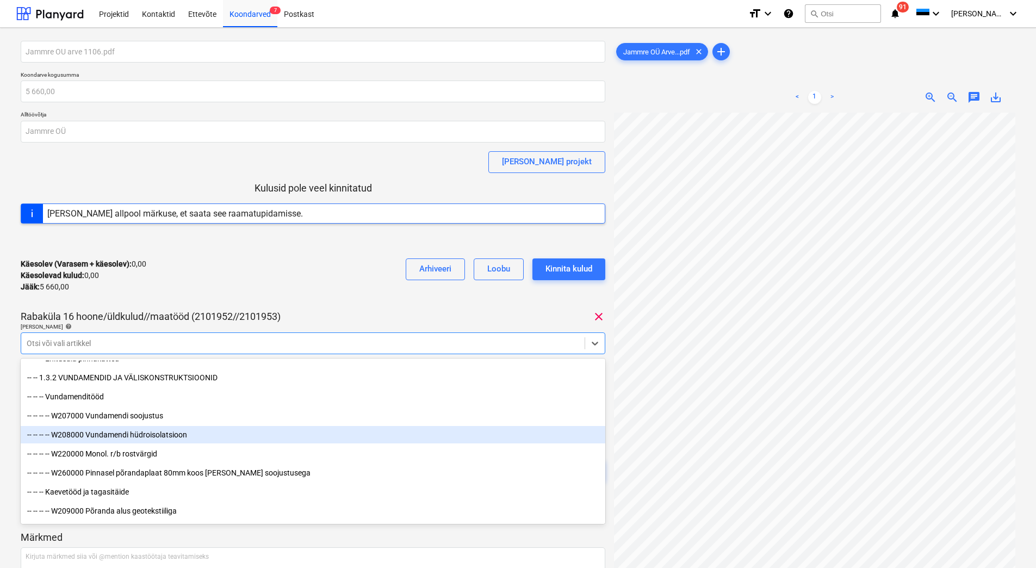
click at [199, 442] on div "-- -- -- -- W208000 Vundamendi hüdroisolatsioon" at bounding box center [313, 434] width 585 height 17
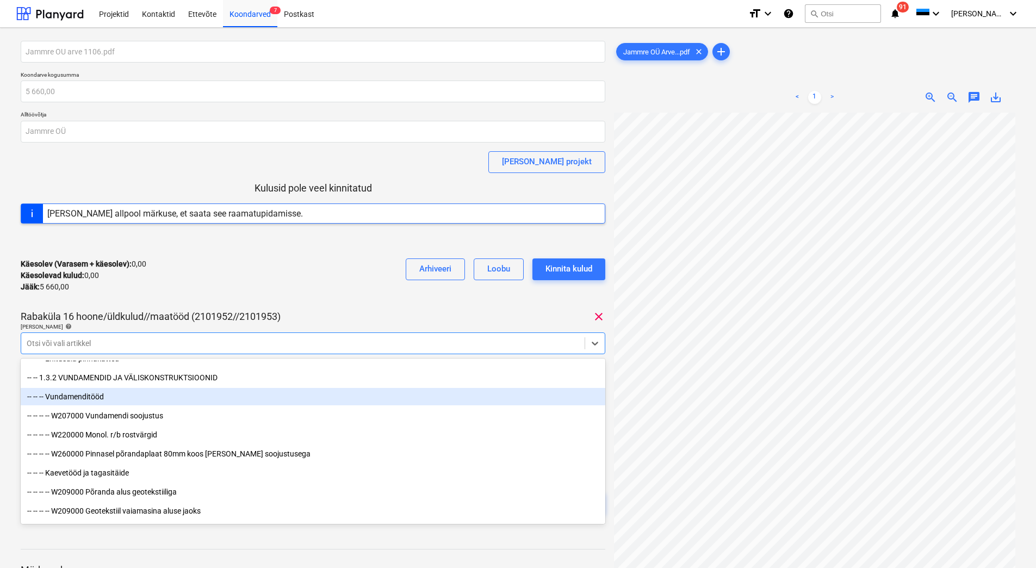
click at [245, 296] on div "Käesolev (Varasem + käesolev) : 0,00 Käesolevad kulud : 0,00 Jääk : 5 660,00 Ar…" at bounding box center [313, 276] width 585 height 52
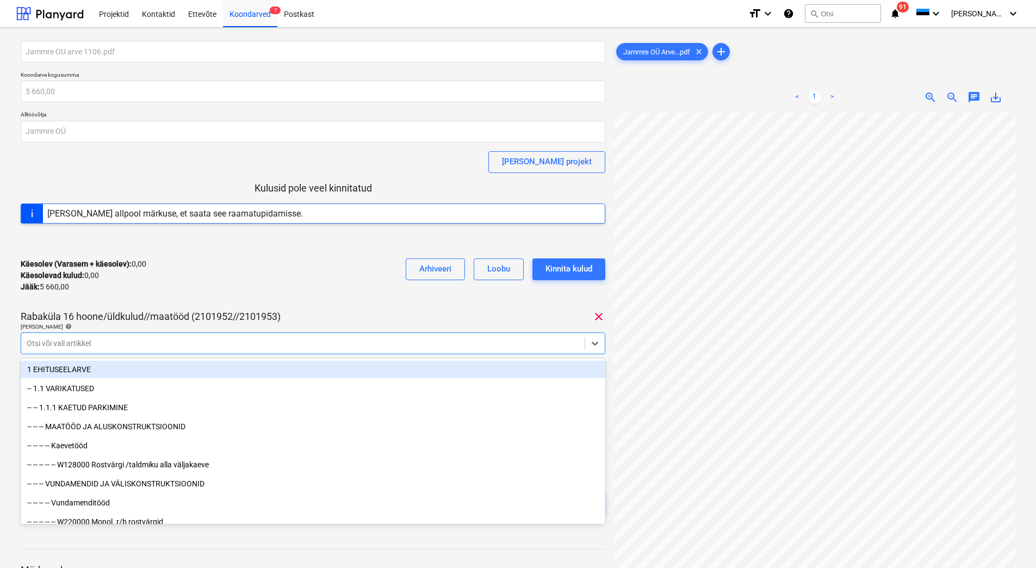
click at [479, 339] on div at bounding box center [303, 343] width 553 height 11
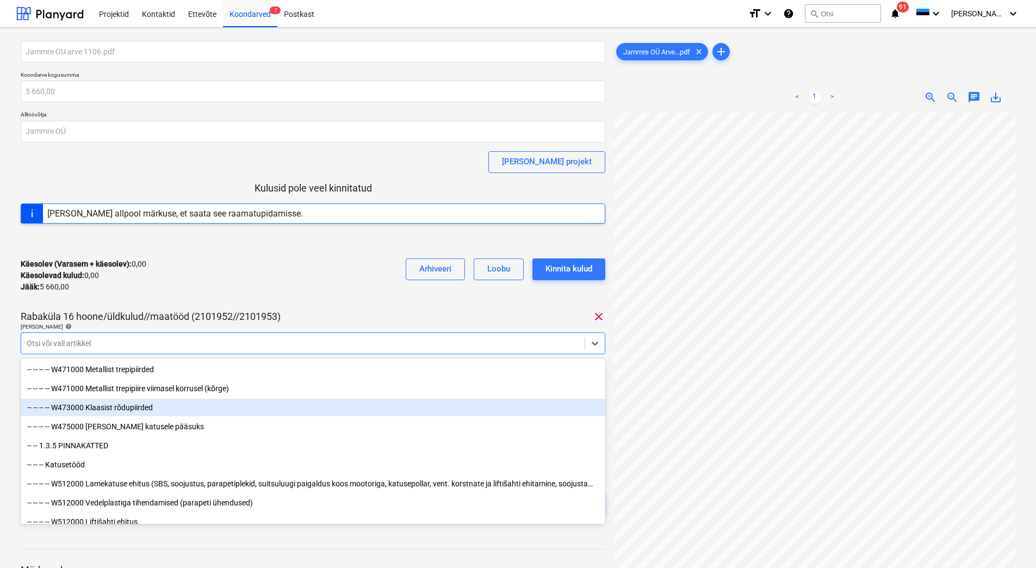
scroll to position [4242, 0]
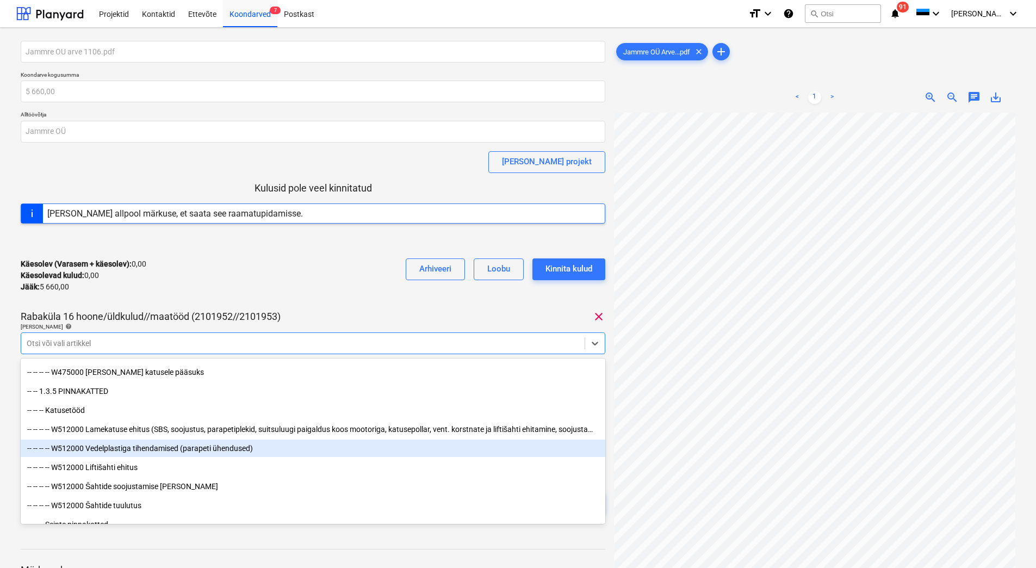
click at [190, 451] on div "-- -- -- -- W512000 Vedelplastiga tihendamised (parapeti ühendused)" at bounding box center [313, 447] width 585 height 17
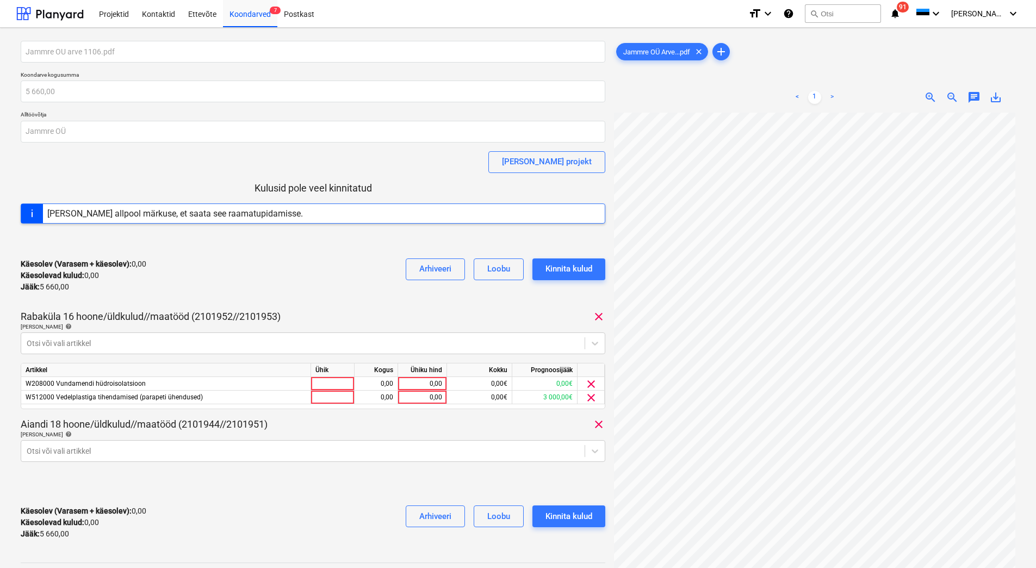
click at [250, 277] on div "Käesolev (Varasem + käesolev) : 0,00 Käesolevad kulud : 0,00 Jääk : 5 660,00 Ar…" at bounding box center [313, 276] width 585 height 52
click at [588, 384] on span "clear" at bounding box center [591, 383] width 13 height 13
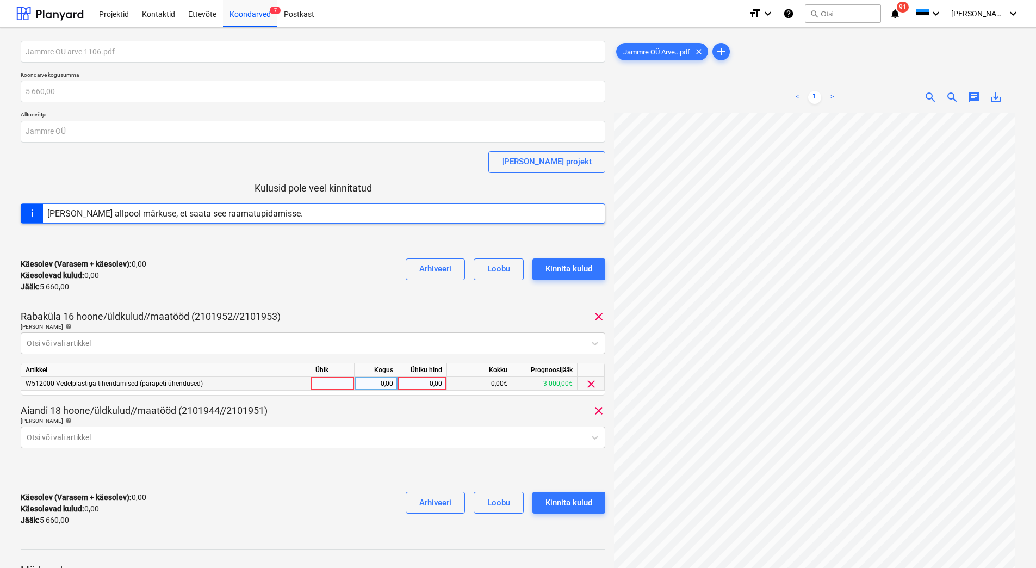
click at [414, 381] on div "0,00" at bounding box center [422, 384] width 40 height 14
type input "3000"
click at [397, 417] on div "[PERSON_NAME] artiklid help" at bounding box center [313, 420] width 585 height 7
click at [162, 434] on body "Projektid Kontaktid Ettevõte Koondarved 7 Postkast format_size keyboard_arrow_d…" at bounding box center [518, 284] width 1036 height 568
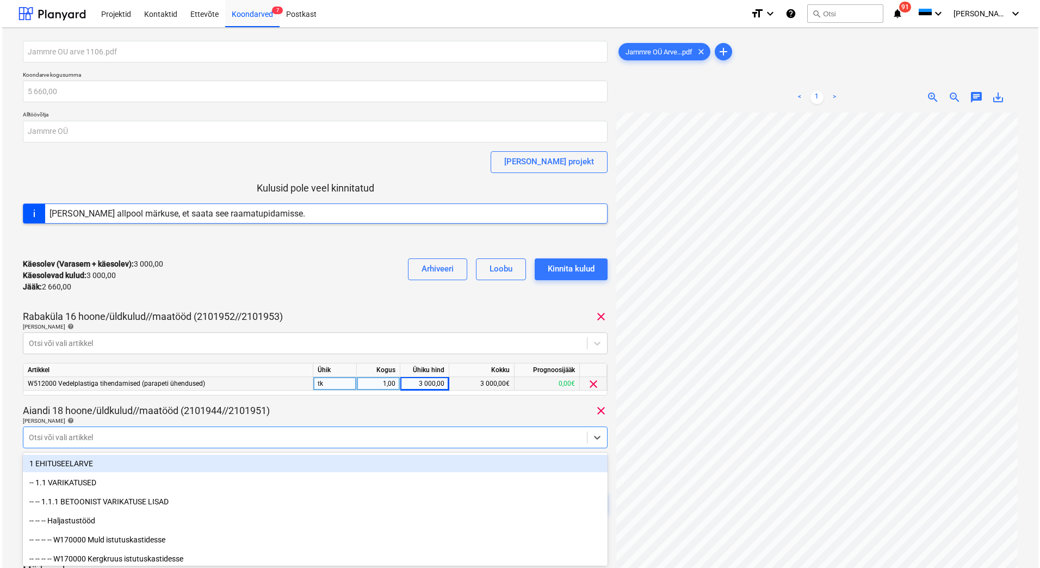
scroll to position [54, 0]
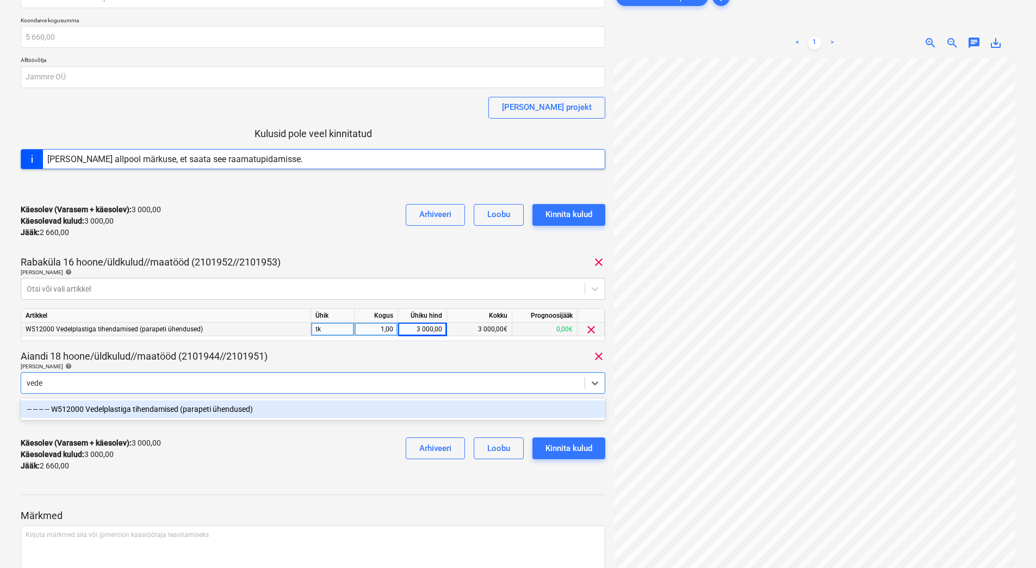
type input "vedel"
click at [158, 408] on div "-- -- -- -- W512000 Vedelplastiga tihendamised (parapeti ühendused)" at bounding box center [313, 408] width 585 height 17
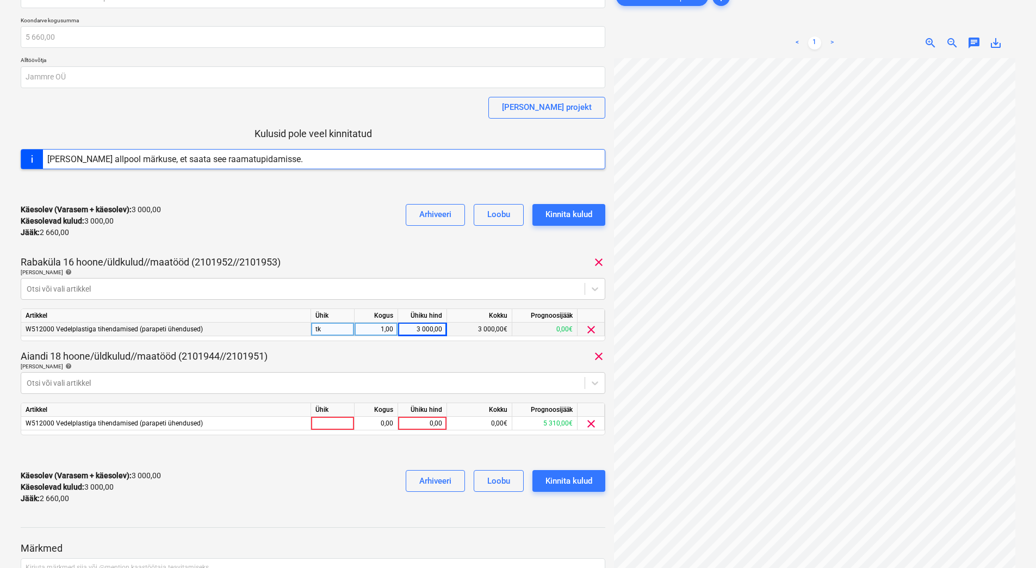
click at [199, 349] on div "Jammre OU arve 1106.pdf Koondarve kogusumma 5 660,00 Alltöövõtja Jammre OÜ [PER…" at bounding box center [313, 249] width 585 height 526
click at [416, 425] on div "0,00" at bounding box center [422, 424] width 40 height 14
type input "2660"
click at [406, 324] on div "3 000,00" at bounding box center [422, 330] width 40 height 14
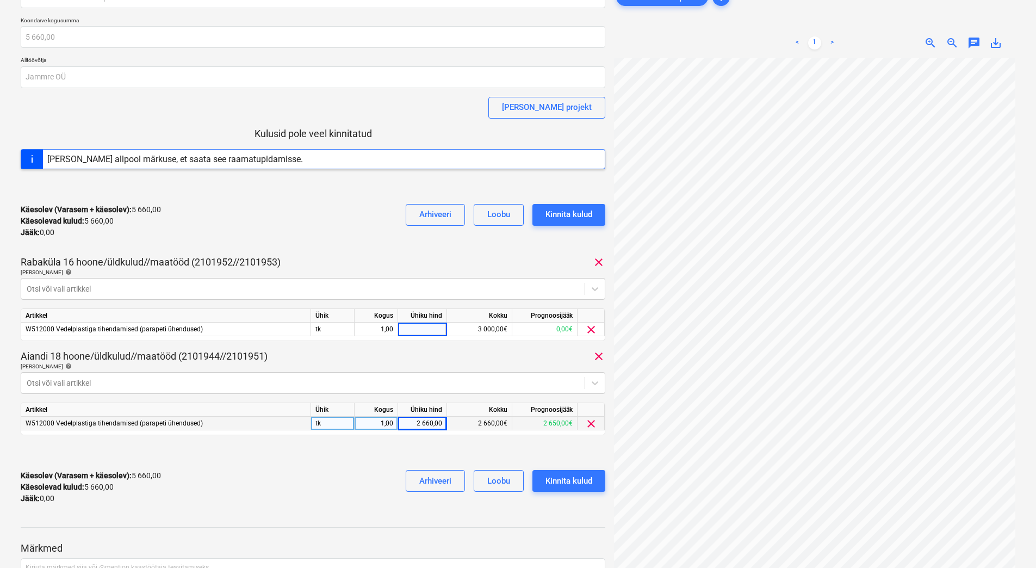
click at [339, 470] on div "Käesolev (Varasem + käesolev) : 5 660,00 Käesolevad kulud : 5 660,00 Jääk : 0,0…" at bounding box center [313, 487] width 585 height 52
click at [414, 424] on div "2 660,00" at bounding box center [422, 424] width 40 height 14
click at [374, 468] on div "Käesolev (Varasem + käesolev) : 0,00 Käesolevad kulud : 0,00 Jääk : 5 660,00 Ar…" at bounding box center [313, 487] width 585 height 52
click at [424, 423] on div "0,00" at bounding box center [422, 424] width 40 height 14
type input "4500"
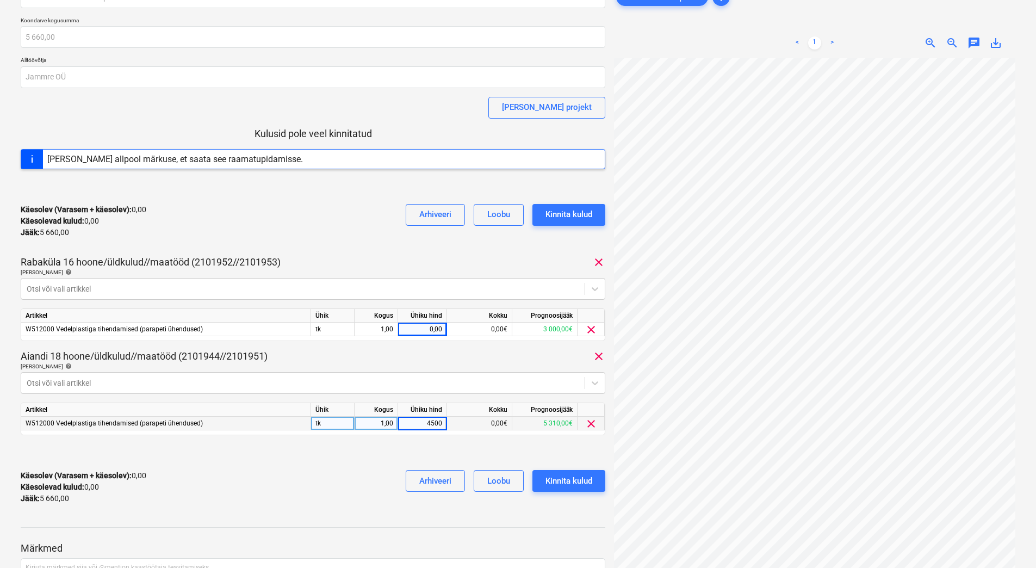
click at [343, 469] on div "Käesolev (Varasem + käesolev) : 0,00 Käesolevad kulud : 0,00 Jääk : 5 660,00 Ar…" at bounding box center [313, 487] width 585 height 52
click at [424, 327] on div "0,00" at bounding box center [422, 330] width 40 height 14
type input "1160"
click at [231, 493] on div "Käesolev (Varasem + käesolev) : 4 500,00 Käesolevad kulud : 4 500,00 Jääk : 1 1…" at bounding box center [313, 487] width 585 height 52
click at [566, 481] on div "Kinnita kulud" at bounding box center [568, 481] width 47 height 14
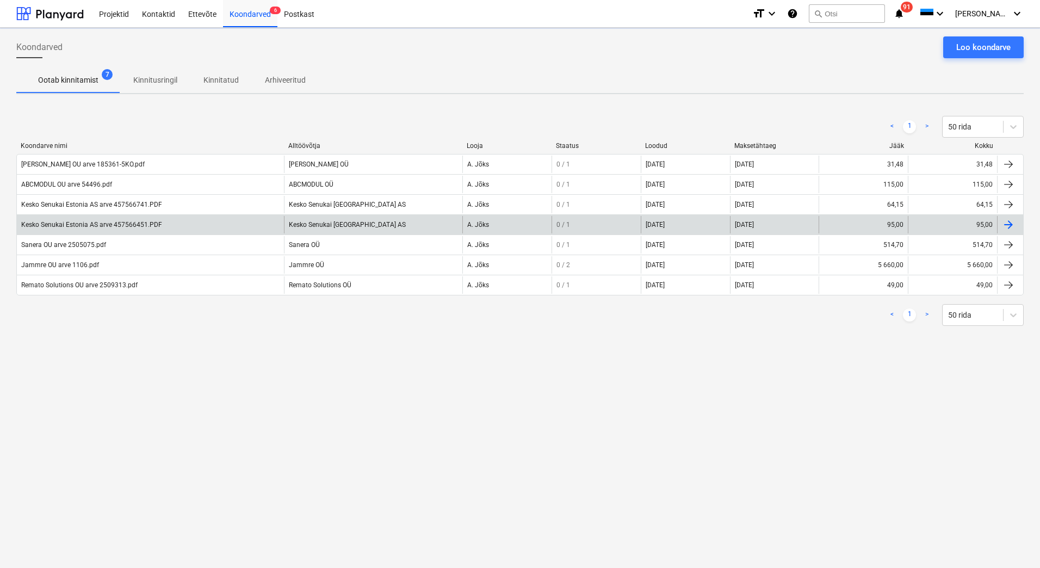
click at [100, 224] on div "Kesko Senukai Estonia AS arve 457566451.PDF" at bounding box center [91, 225] width 141 height 8
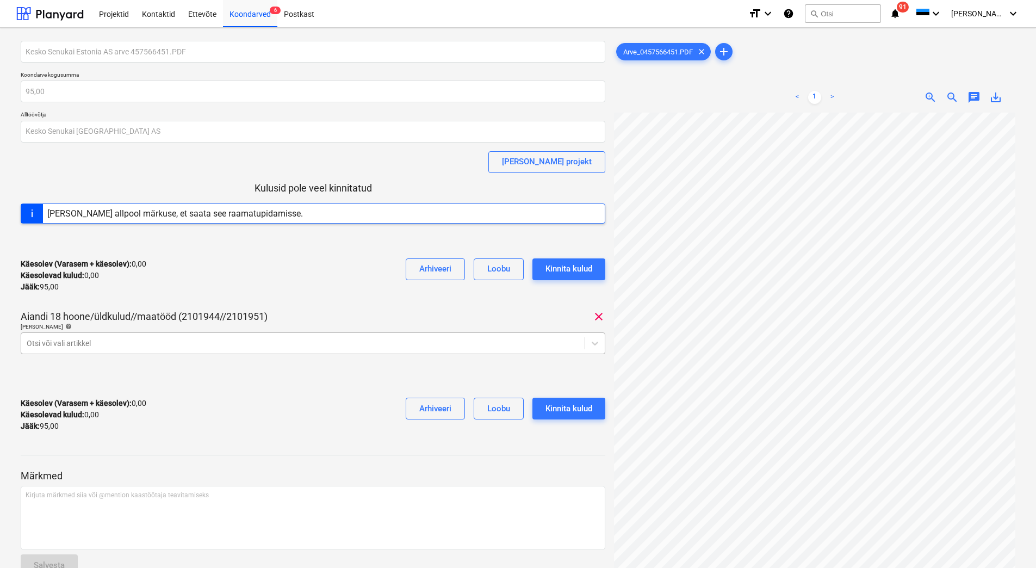
click at [176, 344] on div at bounding box center [303, 343] width 553 height 11
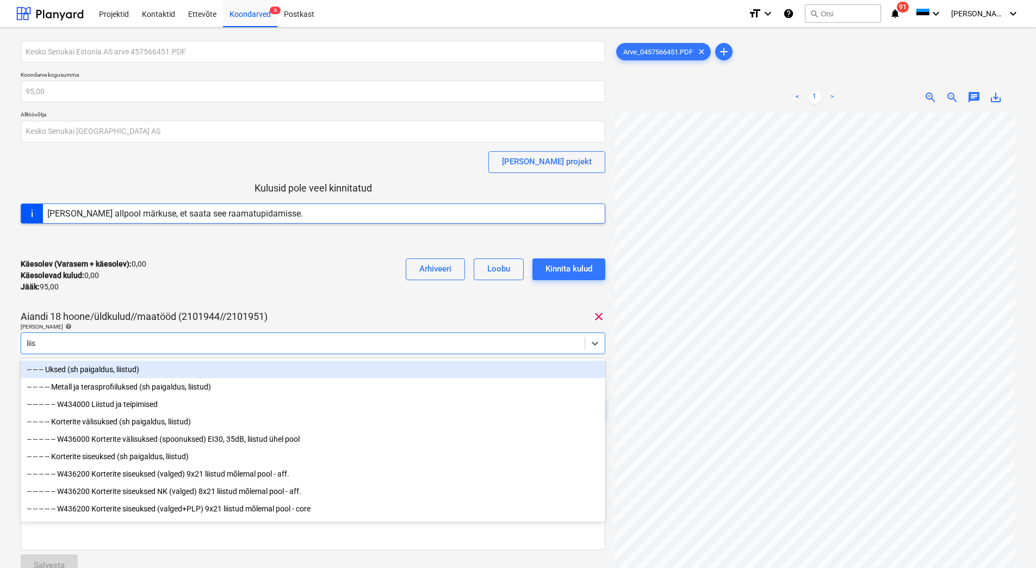
type input "liist"
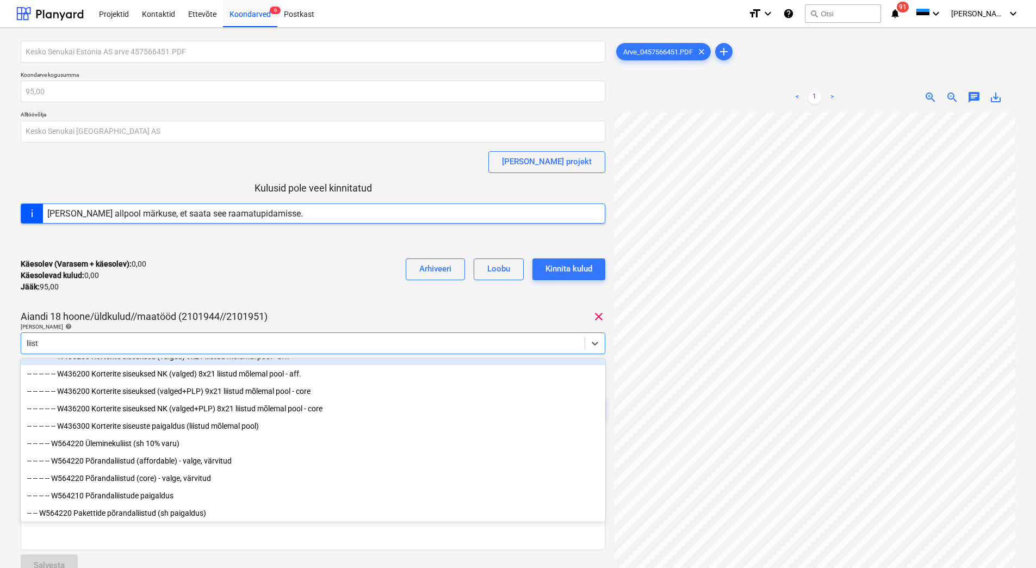
scroll to position [128, 0]
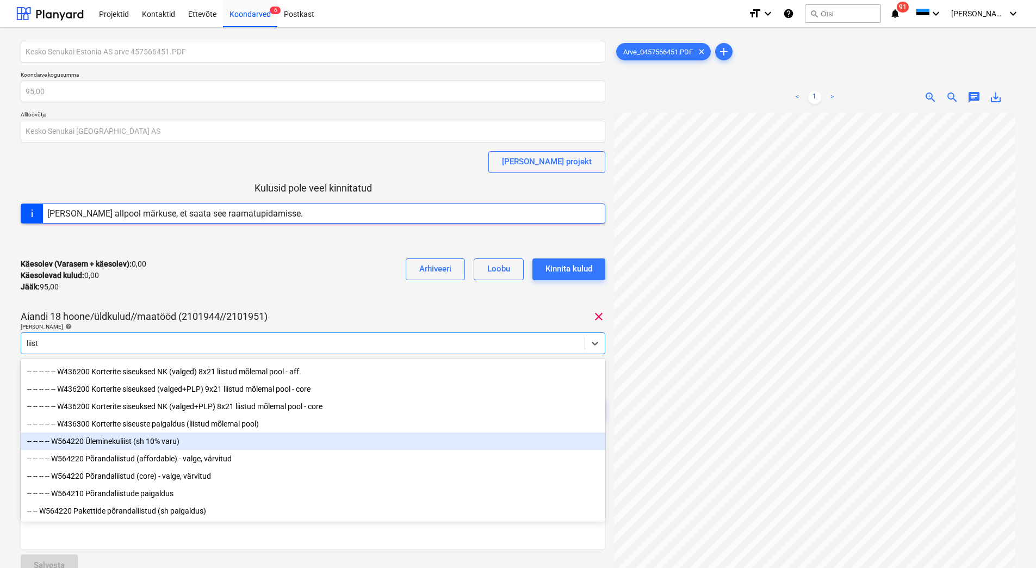
click at [125, 441] on div "-- -- -- -- W564220 Üleminekuliist (sh 10% varu)" at bounding box center [313, 440] width 585 height 17
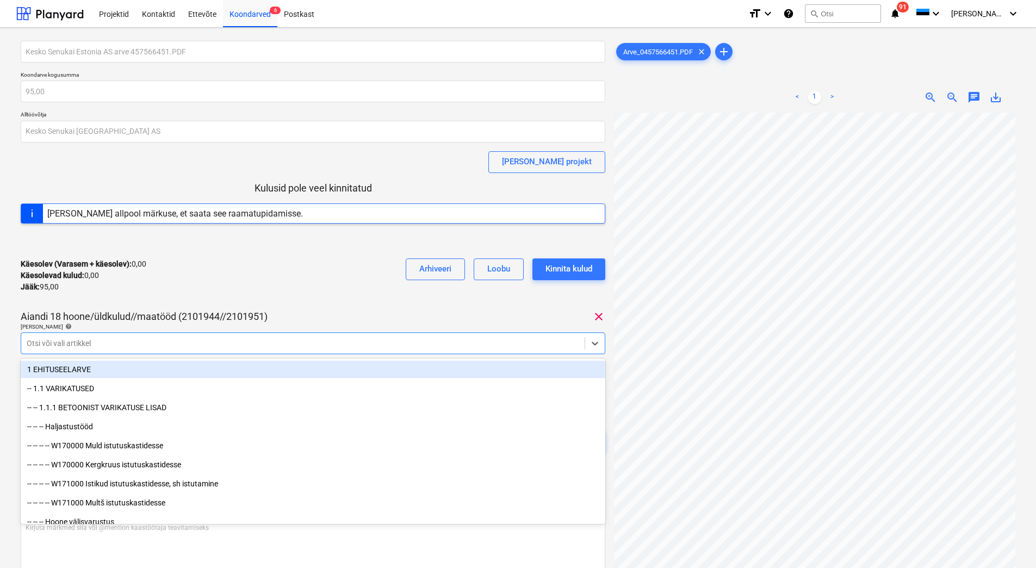
click at [196, 282] on div "Käesolev (Varasem + käesolev) : 0,00 Käesolevad kulud : 0,00 Jääk : 95,00 Arhiv…" at bounding box center [313, 276] width 585 height 52
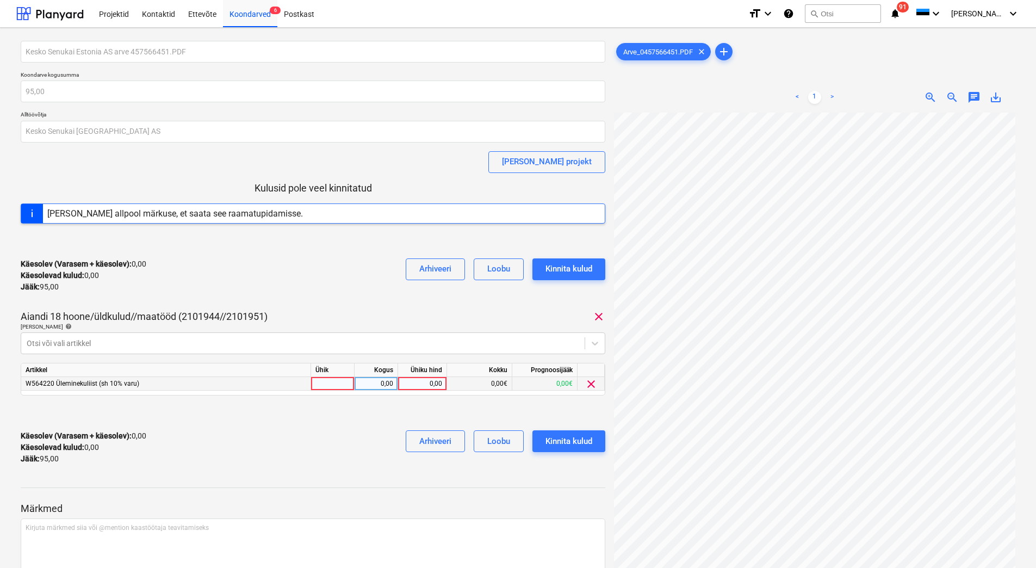
click at [416, 388] on div "0,00" at bounding box center [422, 384] width 40 height 14
type input "95"
click at [321, 423] on div "Käesolev (Varasem + käesolev) : 0,00 Käesolevad kulud : 0,00 Jääk : 95,00 Arhiv…" at bounding box center [313, 447] width 585 height 52
click at [579, 443] on div "Kinnita kulud" at bounding box center [568, 441] width 47 height 14
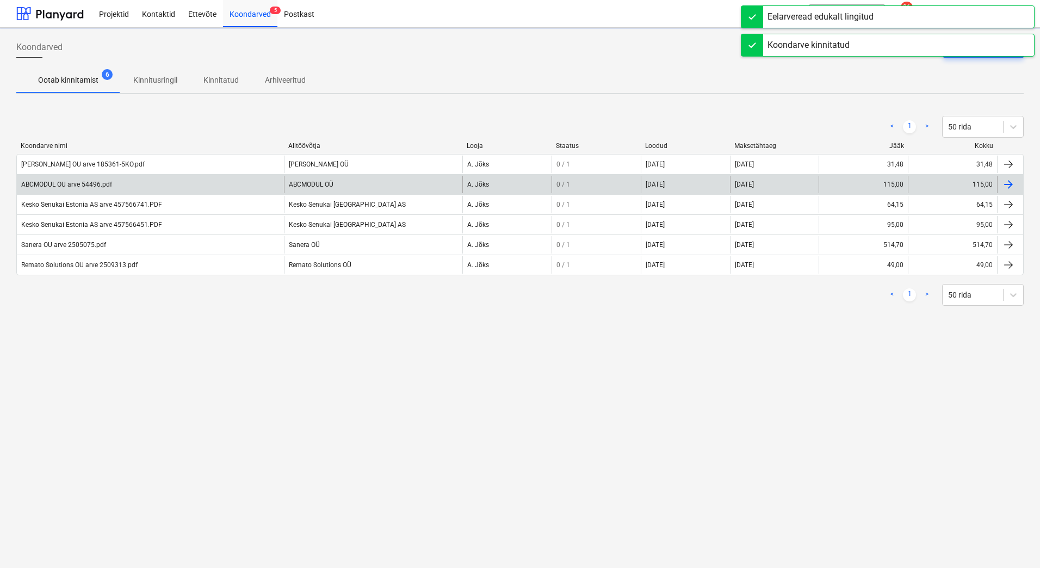
click at [103, 188] on div "ABCMODUL OU arve 54496.pdf" at bounding box center [150, 184] width 267 height 17
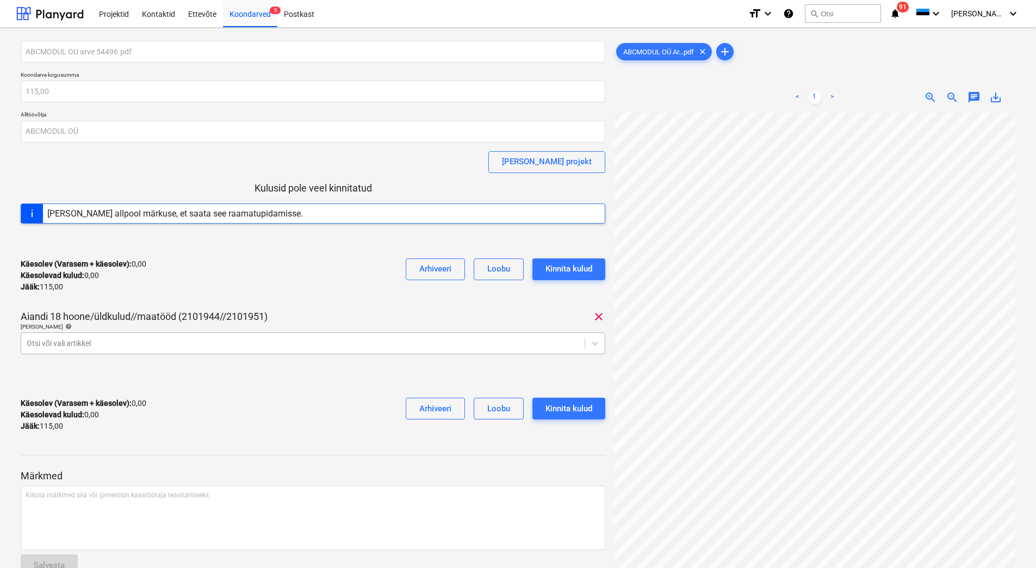
click at [136, 347] on div at bounding box center [303, 343] width 553 height 11
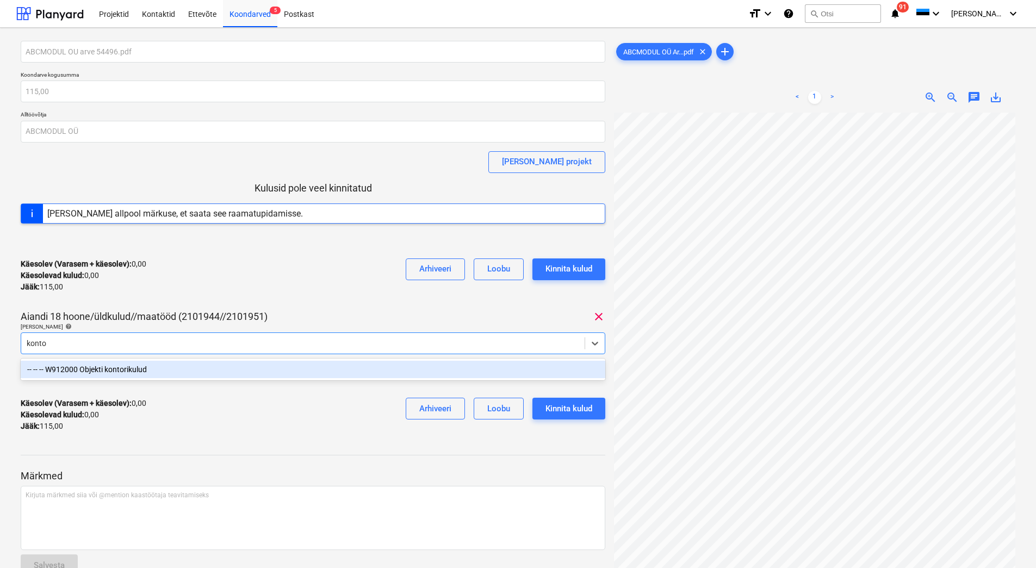
type input "kontor"
click at [133, 368] on div "-- -- -- W912000 Objekti kontorikulud" at bounding box center [313, 369] width 585 height 17
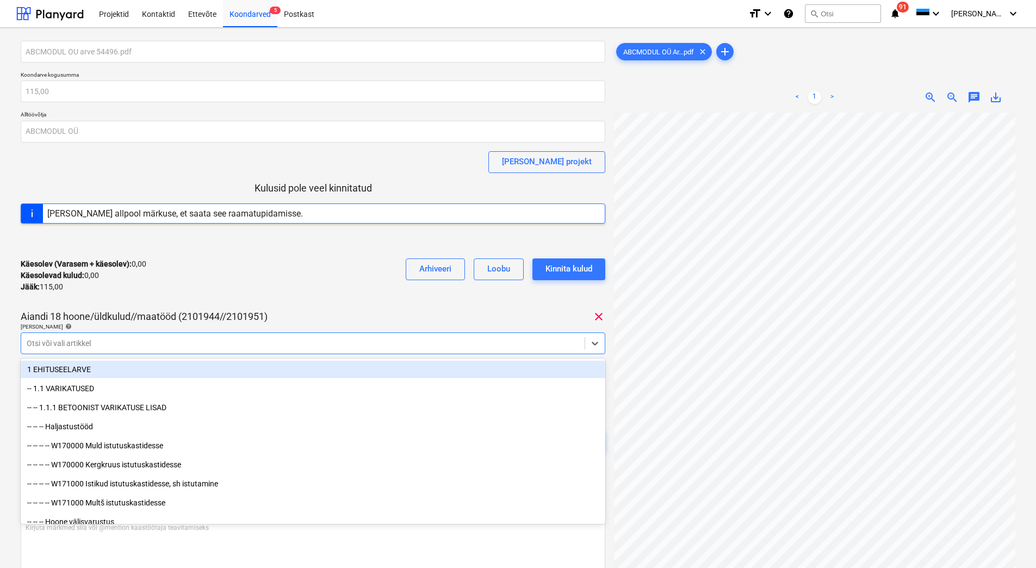
click at [178, 283] on div "Käesolev (Varasem + käesolev) : 0,00 Käesolevad kulud : 0,00 Jääk : 115,00 Arhi…" at bounding box center [313, 276] width 585 height 52
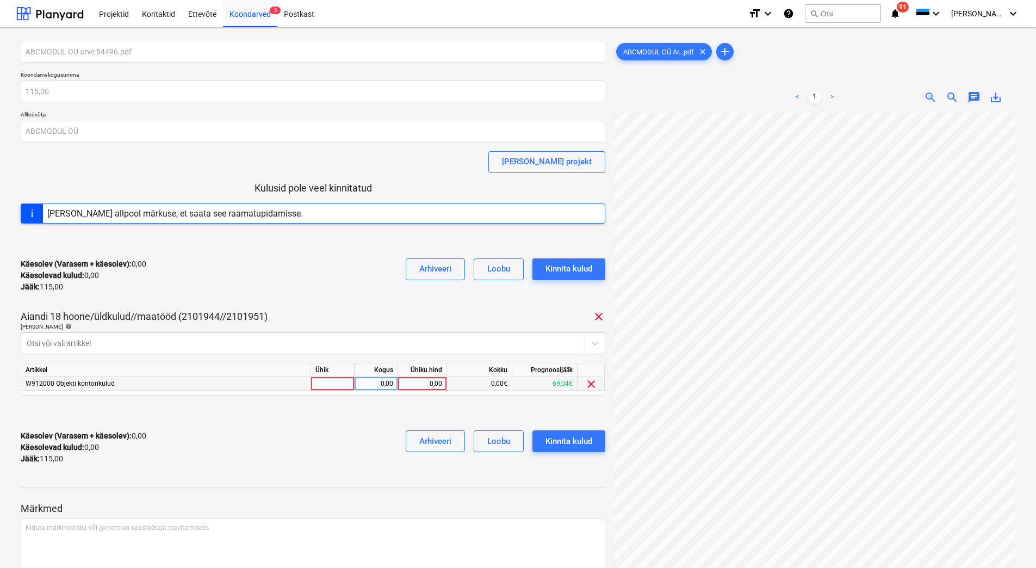
click at [427, 387] on div "0,00" at bounding box center [422, 384] width 40 height 14
type input "115"
click at [357, 444] on div "Käesolev (Varasem + käesolev) : 115,00 Käesolevad kulud : 115,00 Jääk : 0,00 Ar…" at bounding box center [313, 447] width 585 height 52
click at [572, 442] on div "Kinnita kulud" at bounding box center [568, 441] width 47 height 14
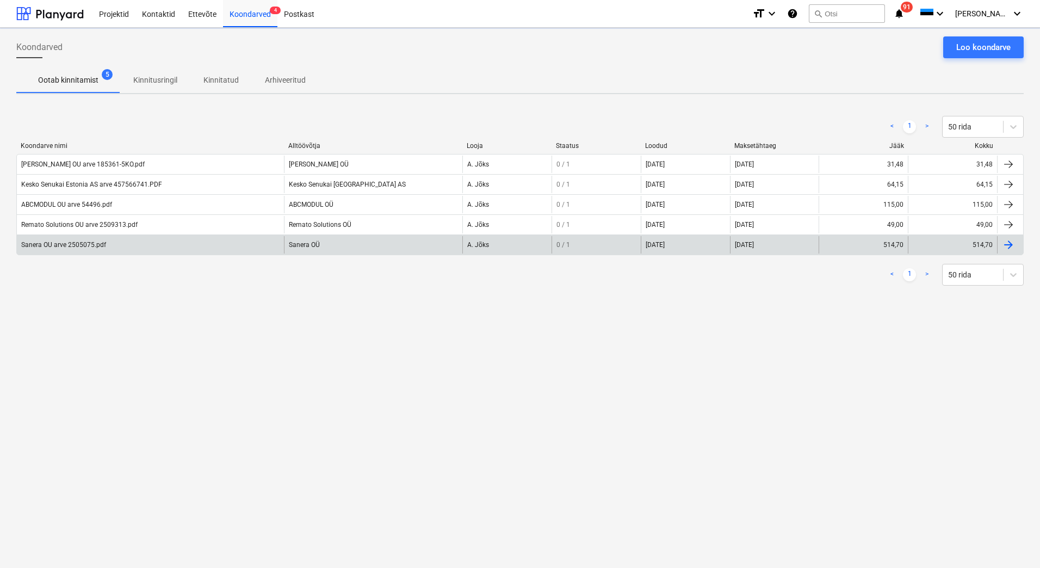
click at [135, 244] on div "Sanera OU arve 2505075.pdf" at bounding box center [150, 244] width 267 height 17
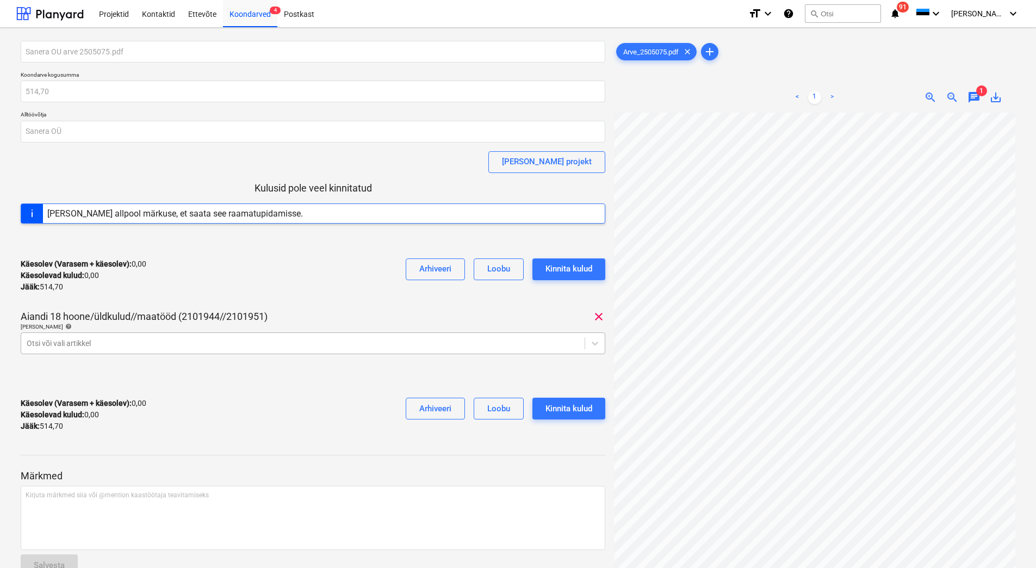
click at [215, 338] on div at bounding box center [303, 343] width 553 height 11
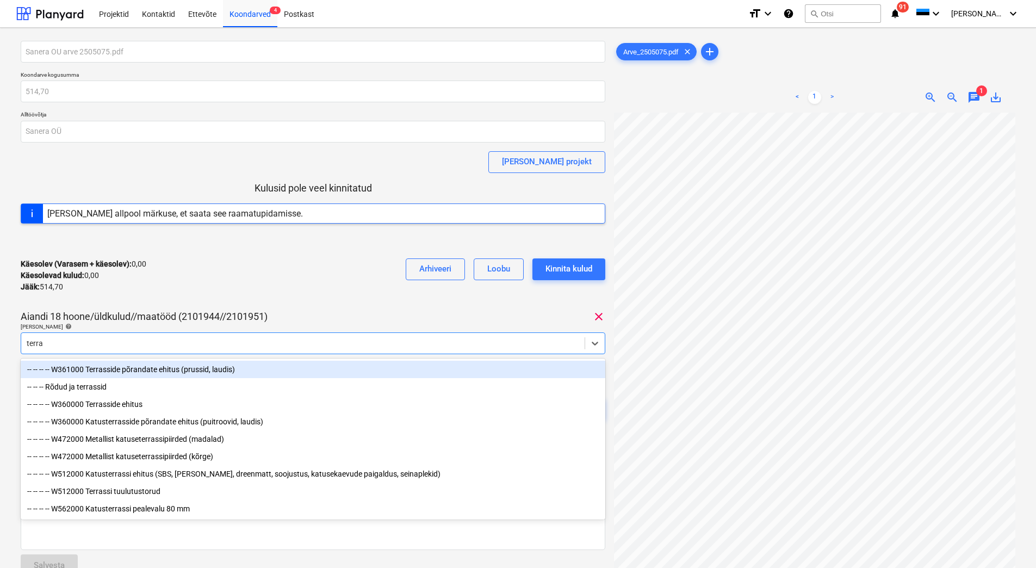
type input "terras"
click at [162, 369] on div "-- -- -- -- W361000 Terrasside põrandate ehitus (prussid, laudis)" at bounding box center [313, 369] width 585 height 17
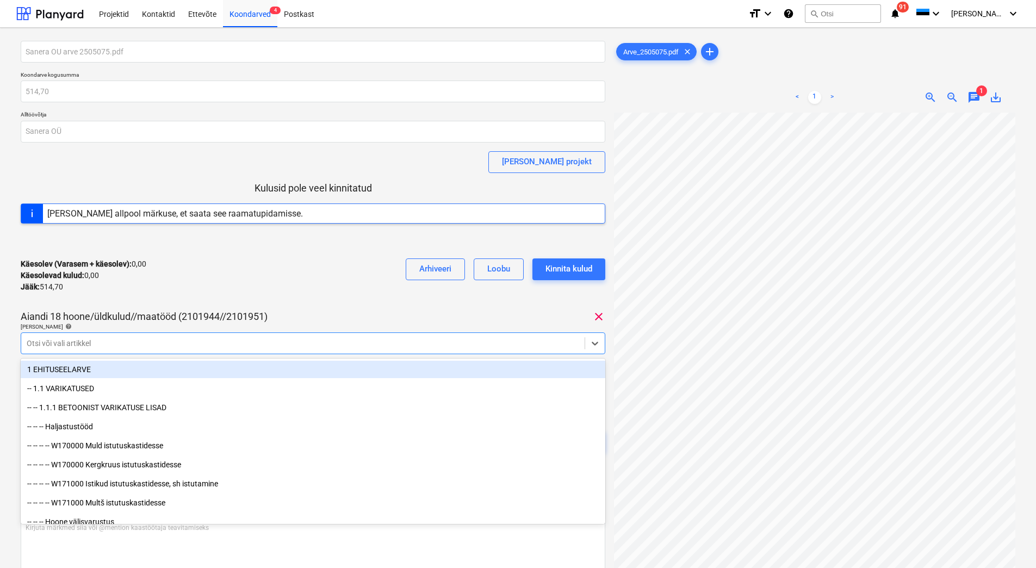
click at [201, 296] on div "Käesolev (Varasem + käesolev) : 0,00 Käesolevad kulud : 0,00 Jääk : 514,70 Arhi…" at bounding box center [313, 276] width 585 height 52
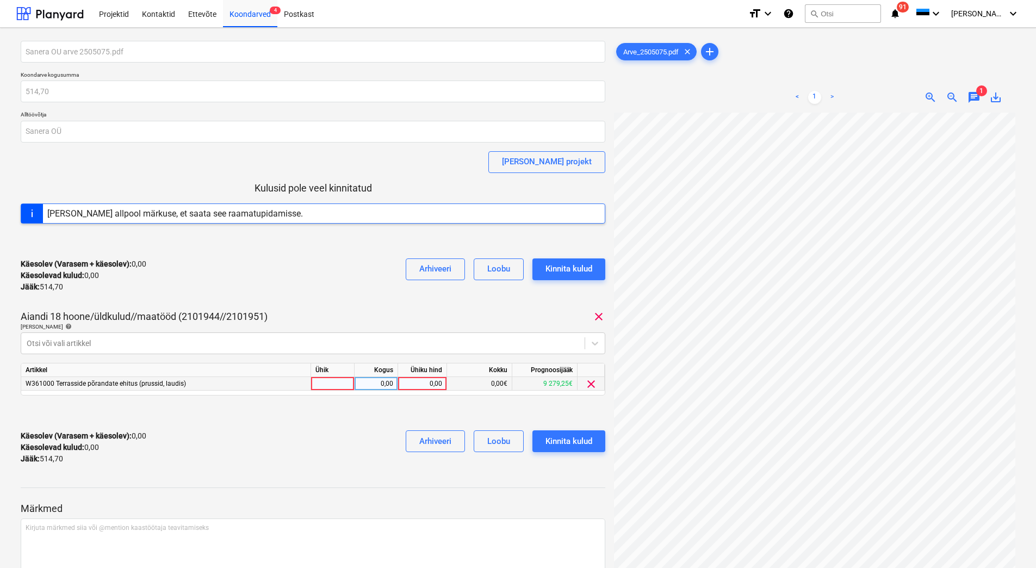
click at [414, 385] on div "0,00" at bounding box center [422, 384] width 40 height 14
type input "514,70"
click at [323, 446] on div "Käesolev (Varasem + käesolev) : 0,00 Käesolevad kulud : 0,00 Jääk : 514,70 Arhi…" at bounding box center [313, 447] width 585 height 52
click at [569, 440] on div "Kinnita kulud" at bounding box center [568, 441] width 47 height 14
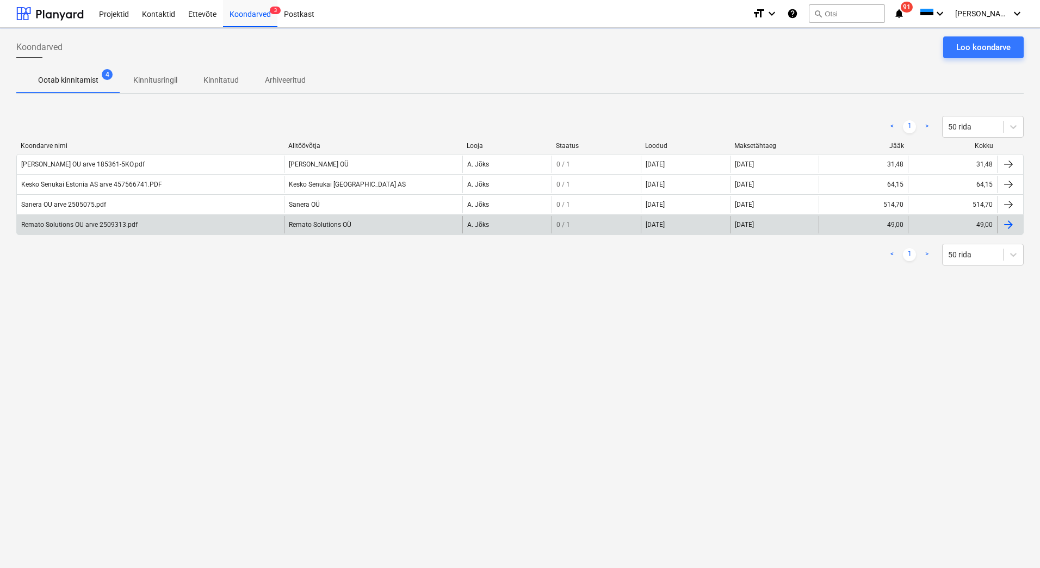
click at [93, 228] on div "Remato Solutions OU arve 2509313.pdf" at bounding box center [79, 225] width 116 height 8
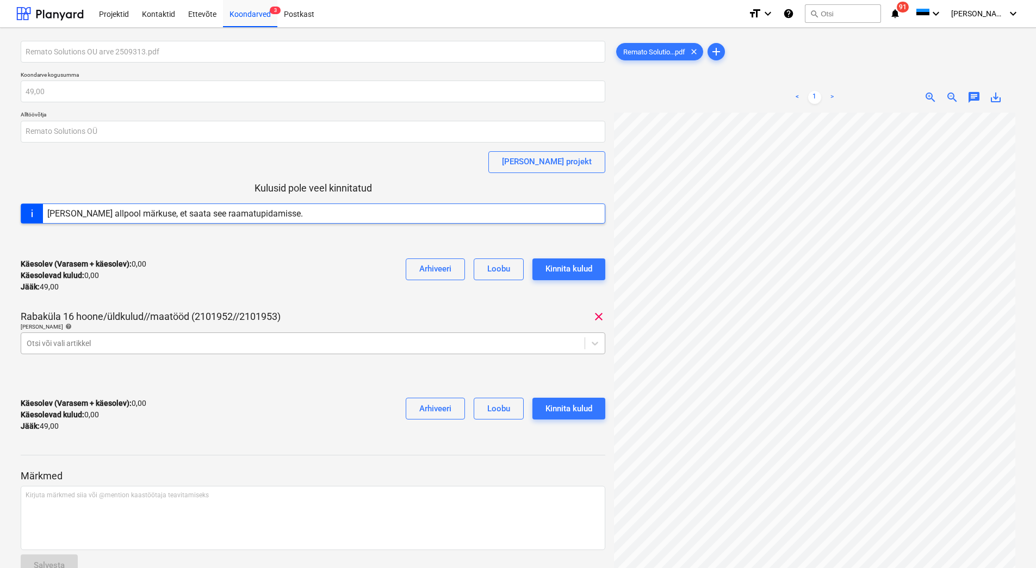
click at [110, 340] on div at bounding box center [303, 343] width 553 height 11
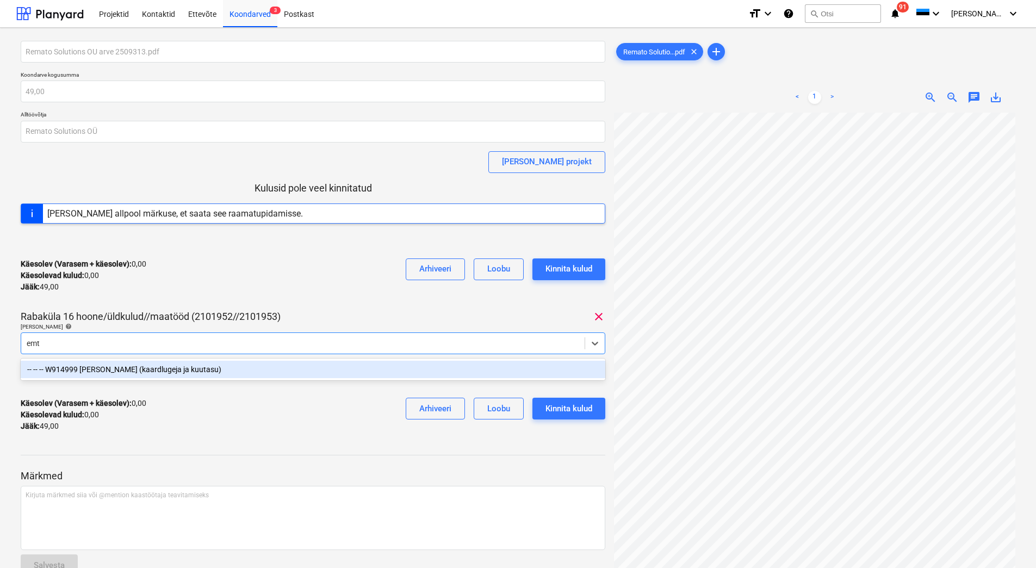
type input "emta"
drag, startPoint x: 102, startPoint y: 369, endPoint x: 108, endPoint y: 352, distance: 18.6
click at [102, 369] on div "-- -- -- W914999 [PERSON_NAME] (kaardlugeja ja kuutasu)" at bounding box center [313, 369] width 585 height 17
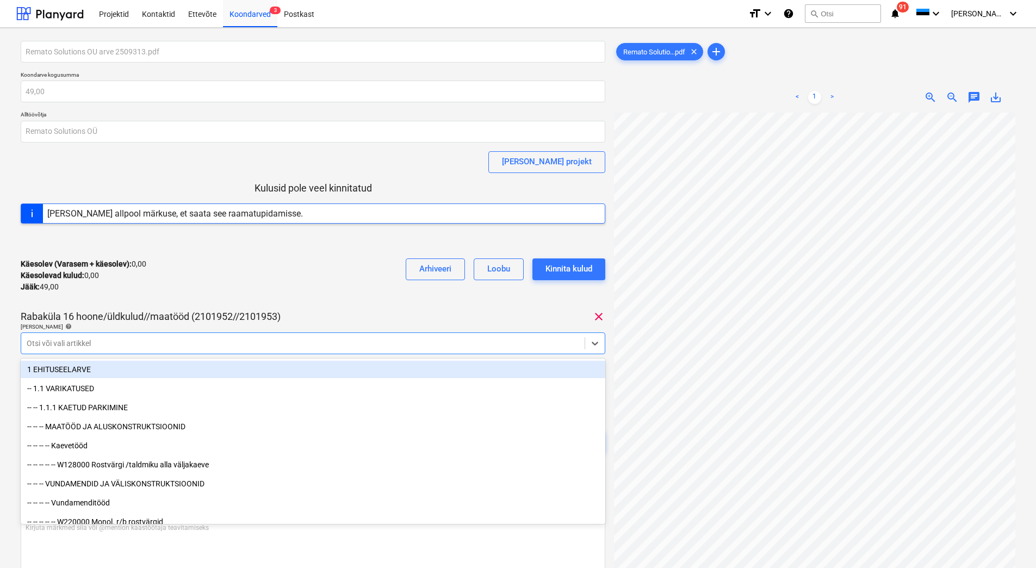
click at [206, 289] on div "Käesolev (Varasem + käesolev) : 0,00 Käesolevad kulud : 0,00 Jääk : 49,00 Arhiv…" at bounding box center [313, 276] width 585 height 52
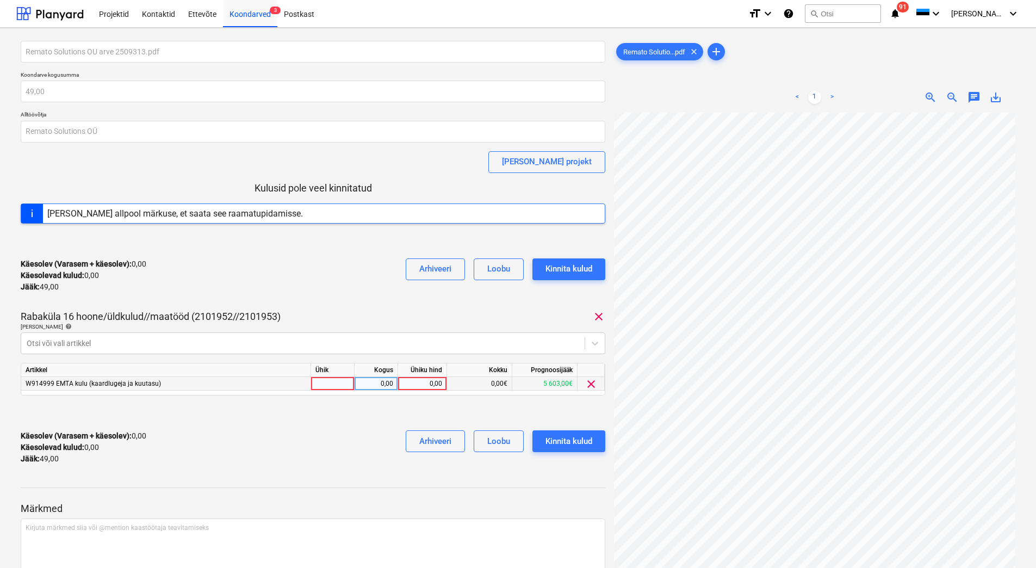
click at [415, 385] on div "0,00" at bounding box center [422, 384] width 40 height 14
type input "49"
click at [361, 432] on div "Käesolev (Varasem + käesolev) : 49,00 Käesolevad kulud : 49,00 Jääk : 0,00 Arhi…" at bounding box center [313, 447] width 585 height 52
click at [574, 437] on div "Kinnita kulud" at bounding box center [568, 441] width 47 height 14
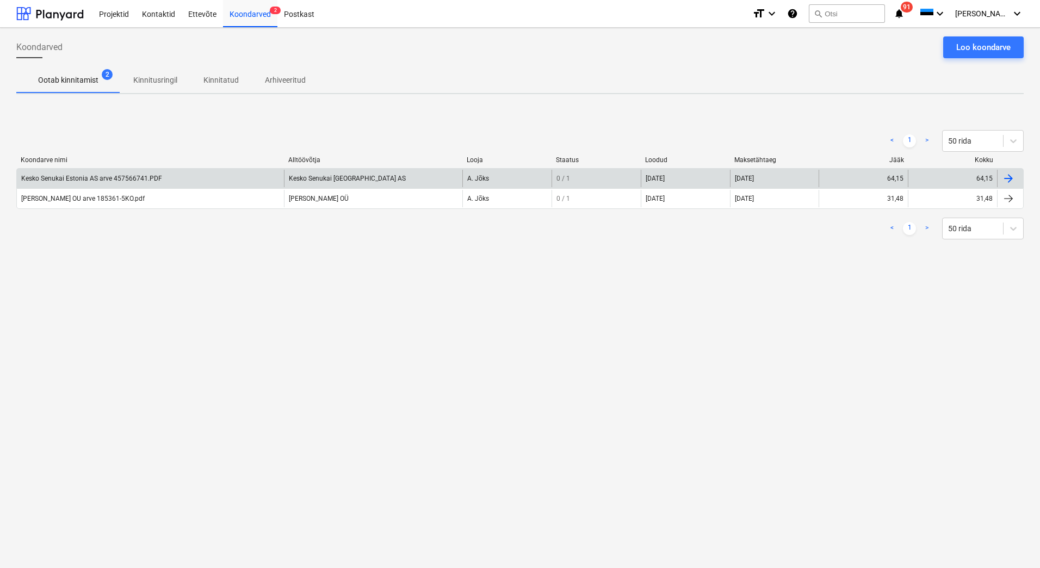
click at [104, 183] on div "Kesko Senukai Estonia AS arve 457566741.PDF" at bounding box center [150, 178] width 267 height 17
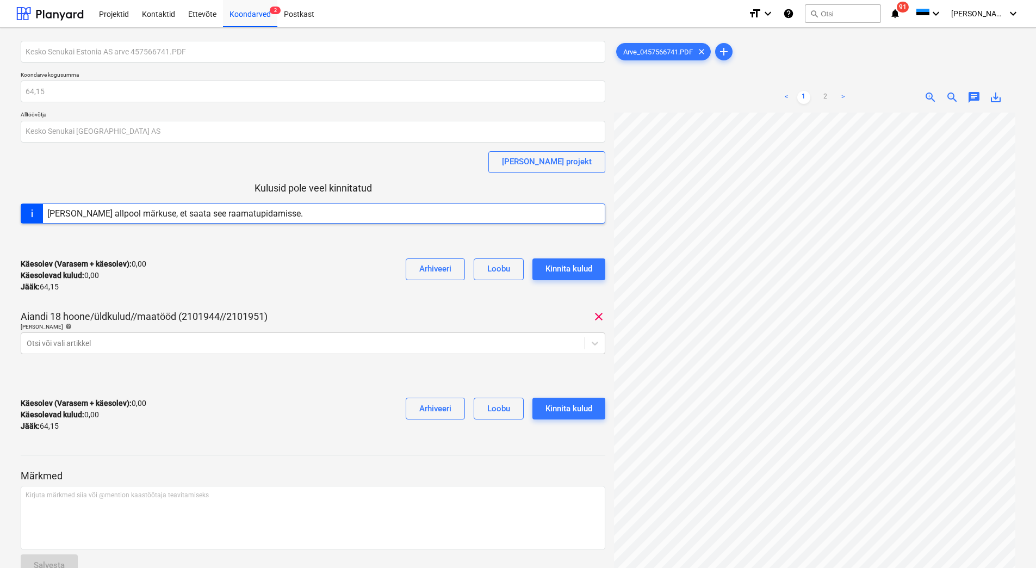
scroll to position [109, 0]
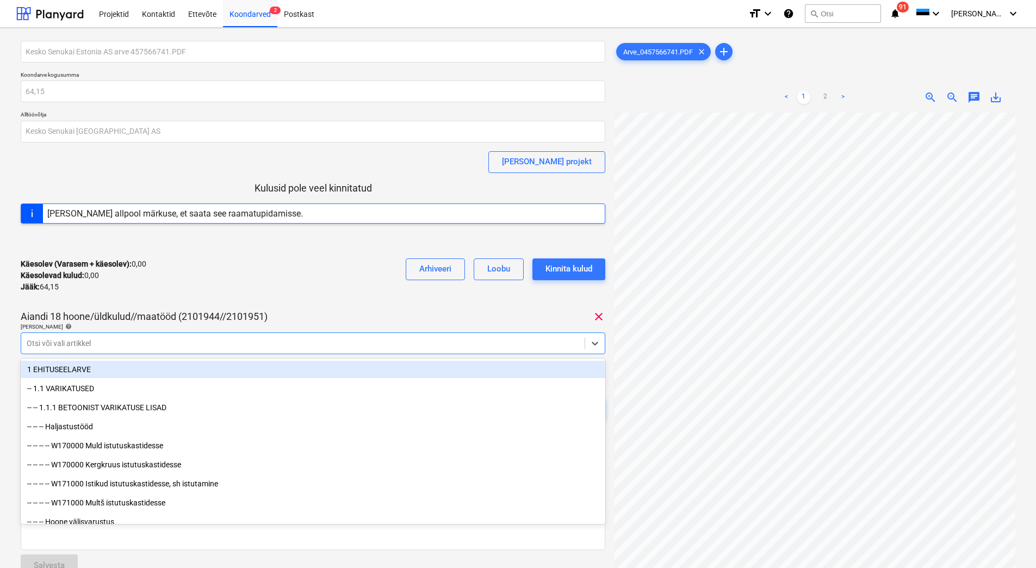
click at [121, 343] on div at bounding box center [303, 343] width 553 height 11
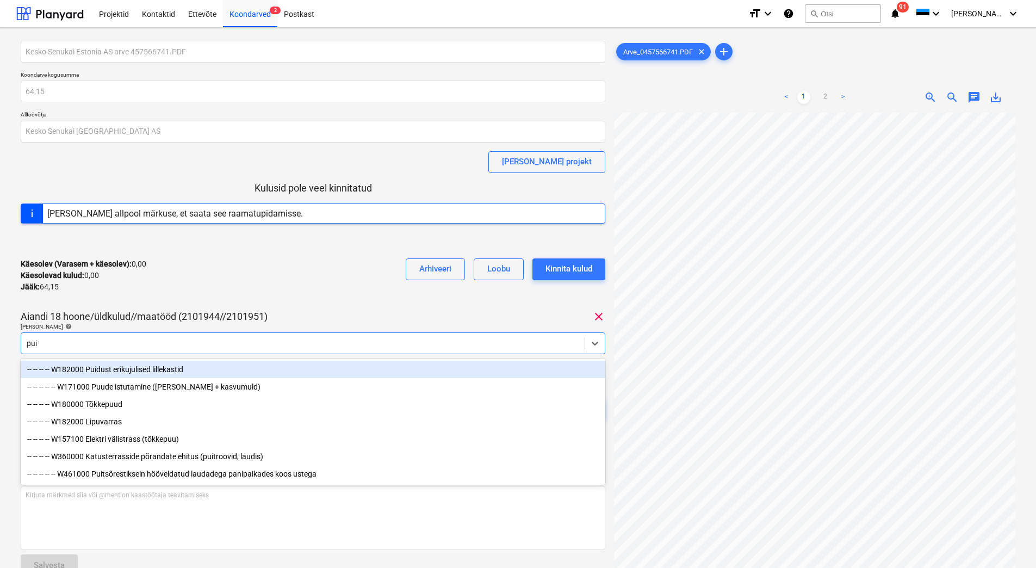
type input "puit"
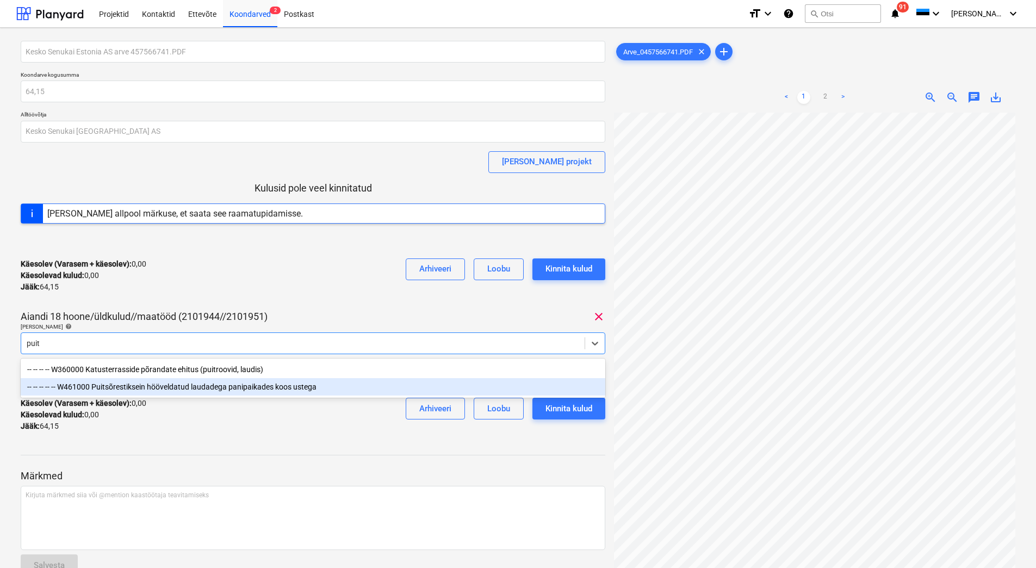
click at [162, 385] on div "-- -- -- -- -- W461000 Puitsõrestiksein hööveldatud laudadega panipaikades koos…" at bounding box center [313, 386] width 585 height 17
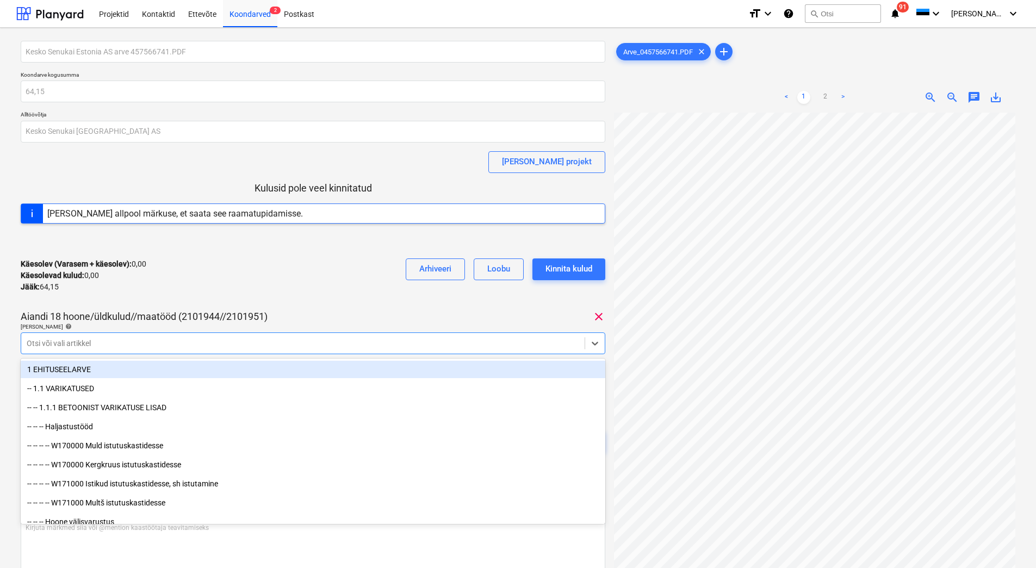
click at [214, 282] on div "Käesolev (Varasem + käesolev) : 0,00 Käesolevad kulud : 0,00 Jääk : 64,15 Arhiv…" at bounding box center [313, 276] width 585 height 52
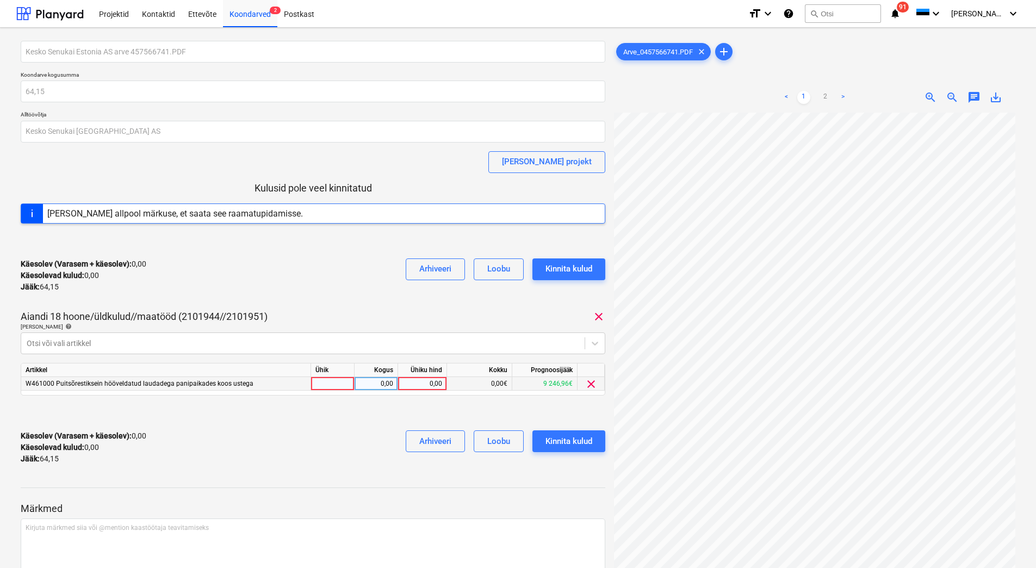
click at [412, 383] on div "0,00" at bounding box center [422, 384] width 40 height 14
type input "64,15"
click at [305, 463] on div "Käesolev (Varasem + käesolev) : 64,15 Käesolevad kulud : 64,15 Jääk : 0,00 Arhi…" at bounding box center [313, 447] width 585 height 52
click at [572, 442] on div "Kinnita kulud" at bounding box center [568, 441] width 47 height 14
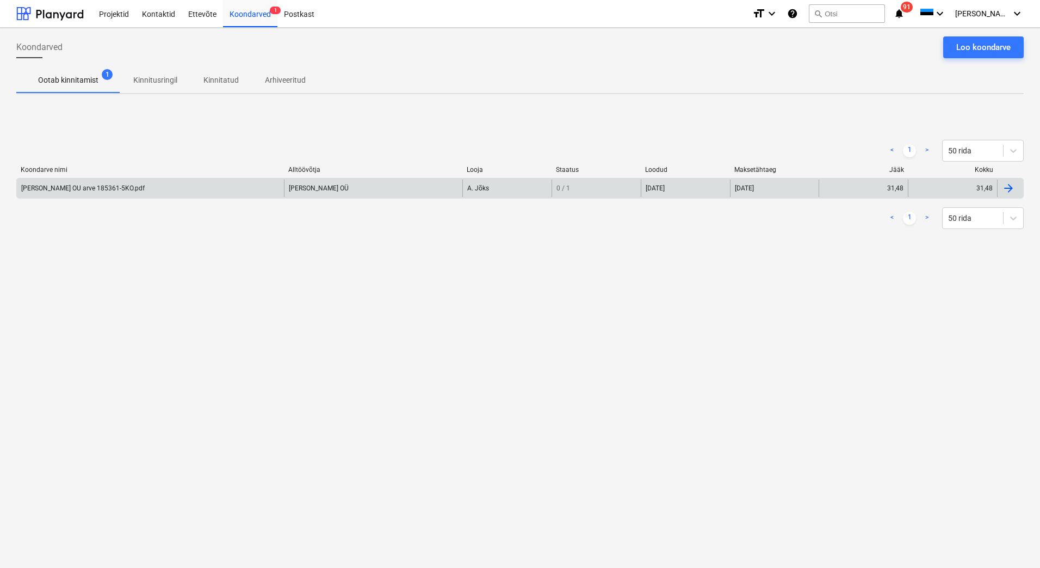
click at [59, 187] on div "[PERSON_NAME] OU arve 185361-5KO.pdf" at bounding box center [82, 188] width 123 height 8
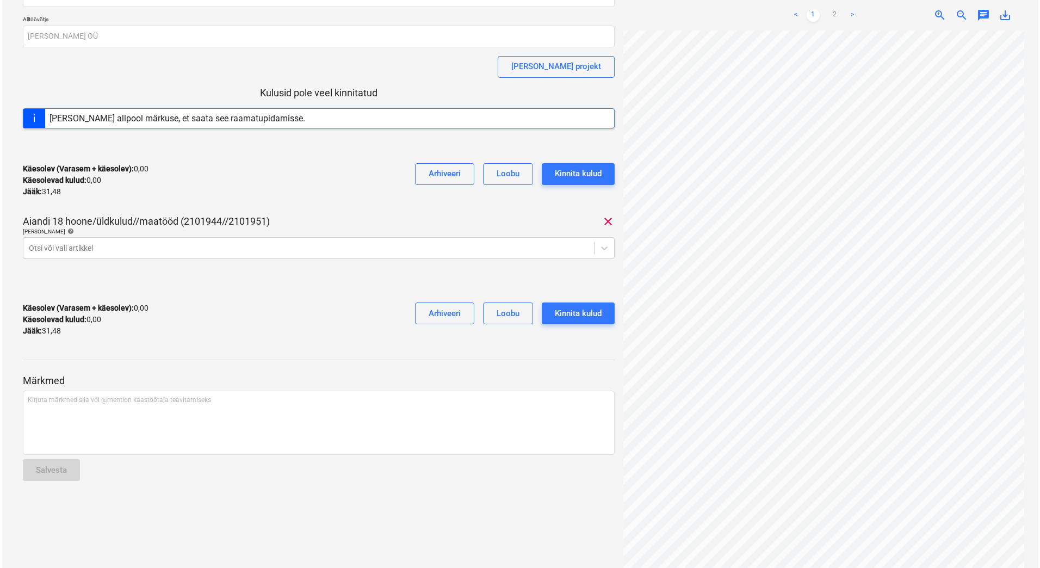
scroll to position [0, 54]
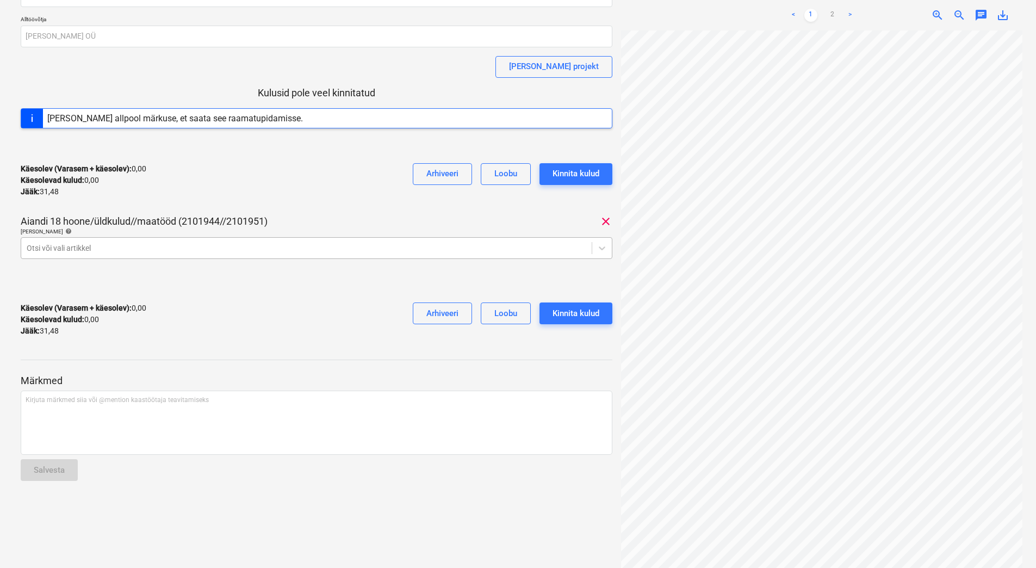
click at [76, 249] on div at bounding box center [307, 248] width 560 height 11
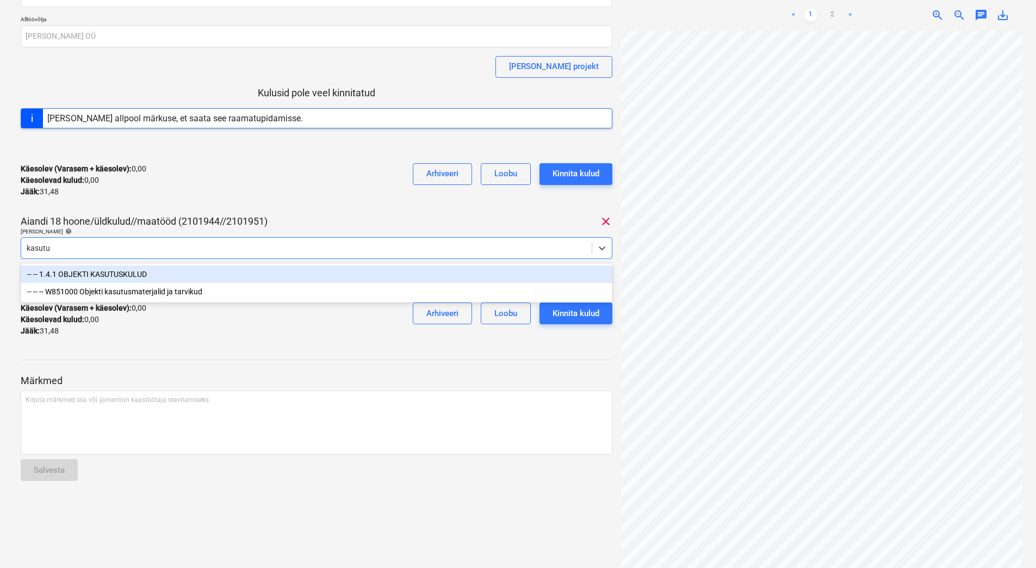
type input "kasutus"
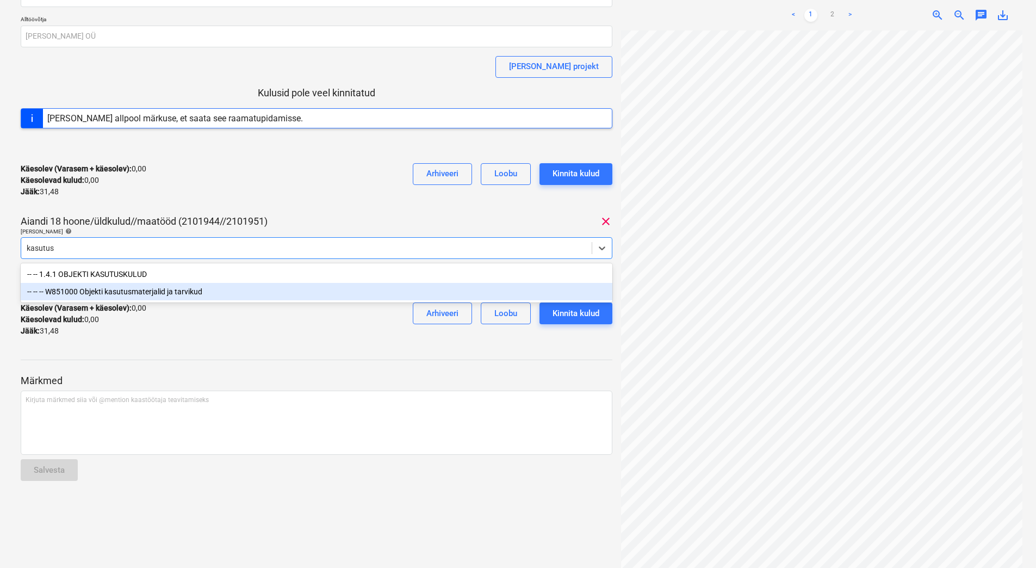
click at [109, 294] on div "-- -- -- W851000 Objekti kasutusmaterjalid ja tarvikud" at bounding box center [317, 291] width 592 height 17
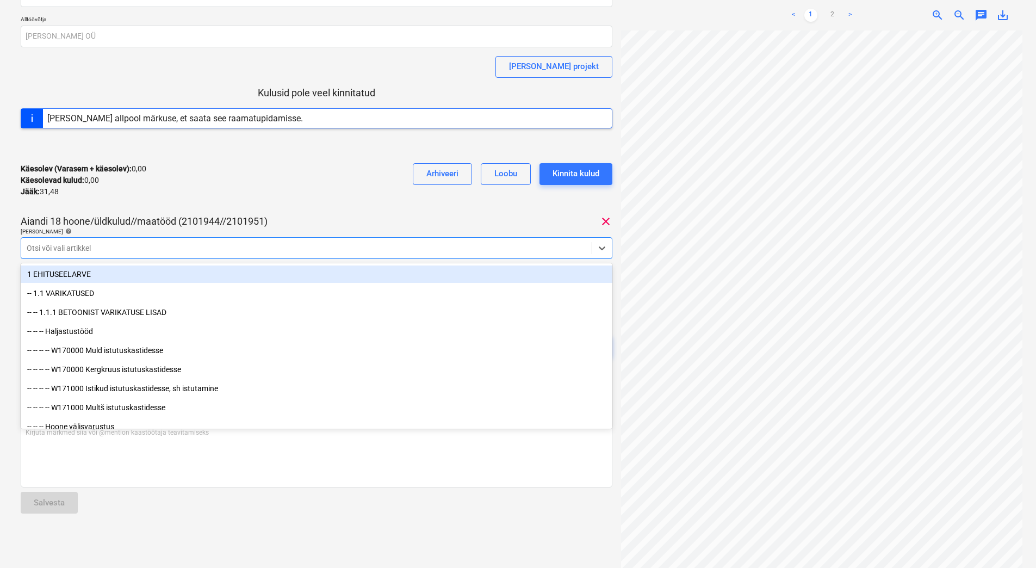
click at [185, 213] on div "[PERSON_NAME] OU arve 185361-5KO.pdf Koondarve kogusumma 31,48 Alltöövõtja [PER…" at bounding box center [317, 162] width 592 height 432
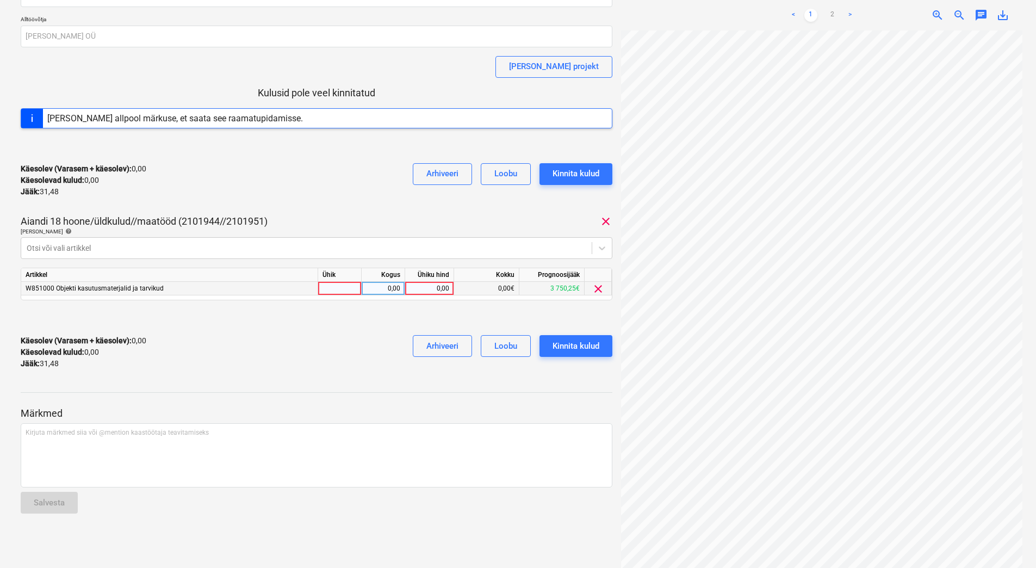
click at [429, 288] on div "0,00" at bounding box center [430, 289] width 40 height 14
type input "31,48"
click at [231, 351] on div "Käesolev (Varasem + käesolev) : 0,00 Käesolevad kulud : 0,00 Jääk : 31,48 Arhiv…" at bounding box center [317, 352] width 592 height 52
click at [586, 349] on div "Kinnita kulud" at bounding box center [576, 346] width 47 height 14
